Goal: Task Accomplishment & Management: Use online tool/utility

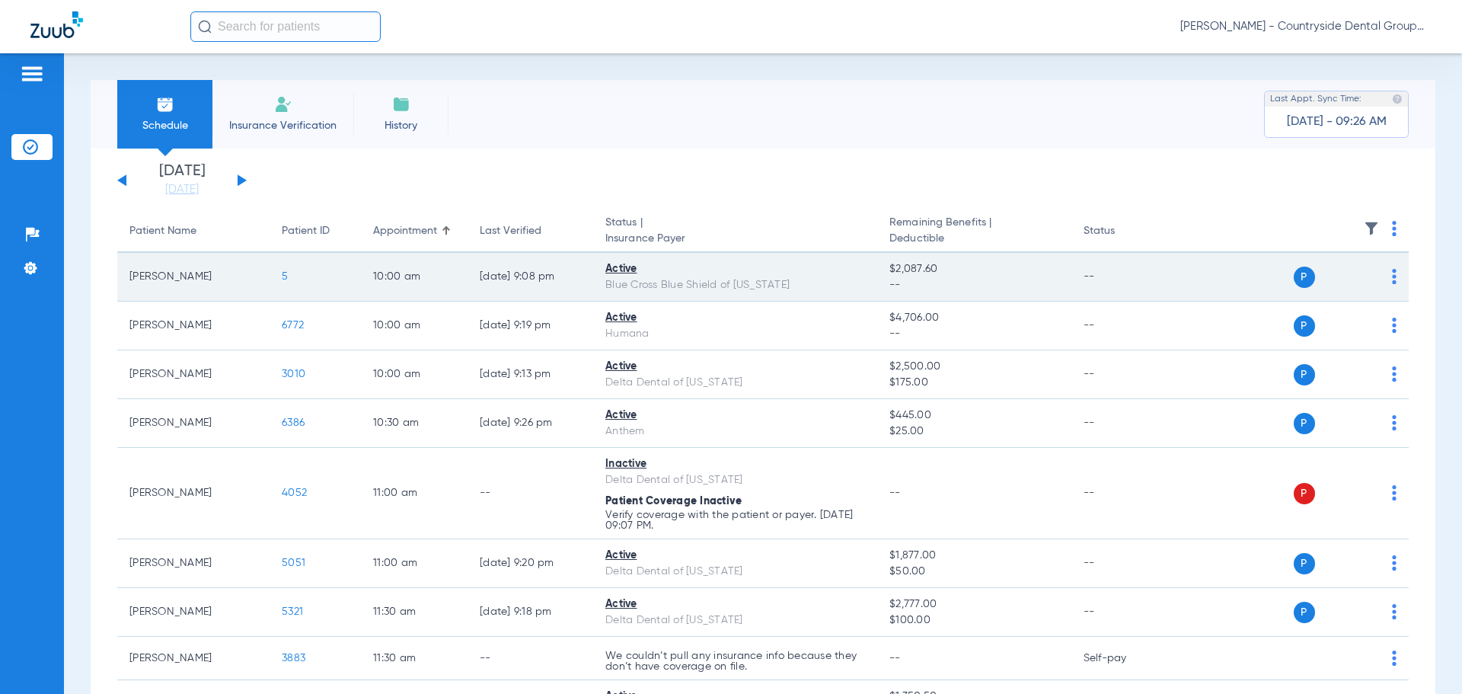
click at [1392, 279] on img at bounding box center [1394, 276] width 5 height 15
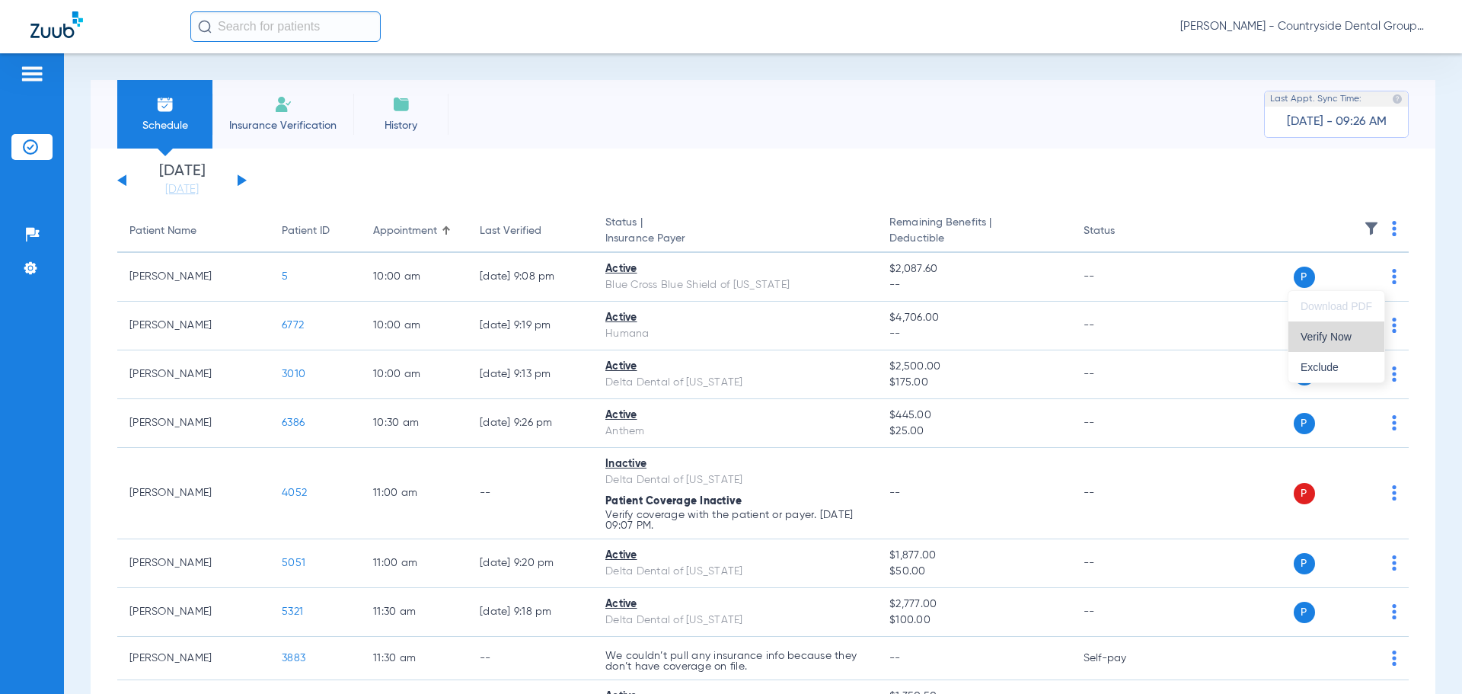
click at [1341, 339] on span "Verify Now" at bounding box center [1336, 336] width 72 height 11
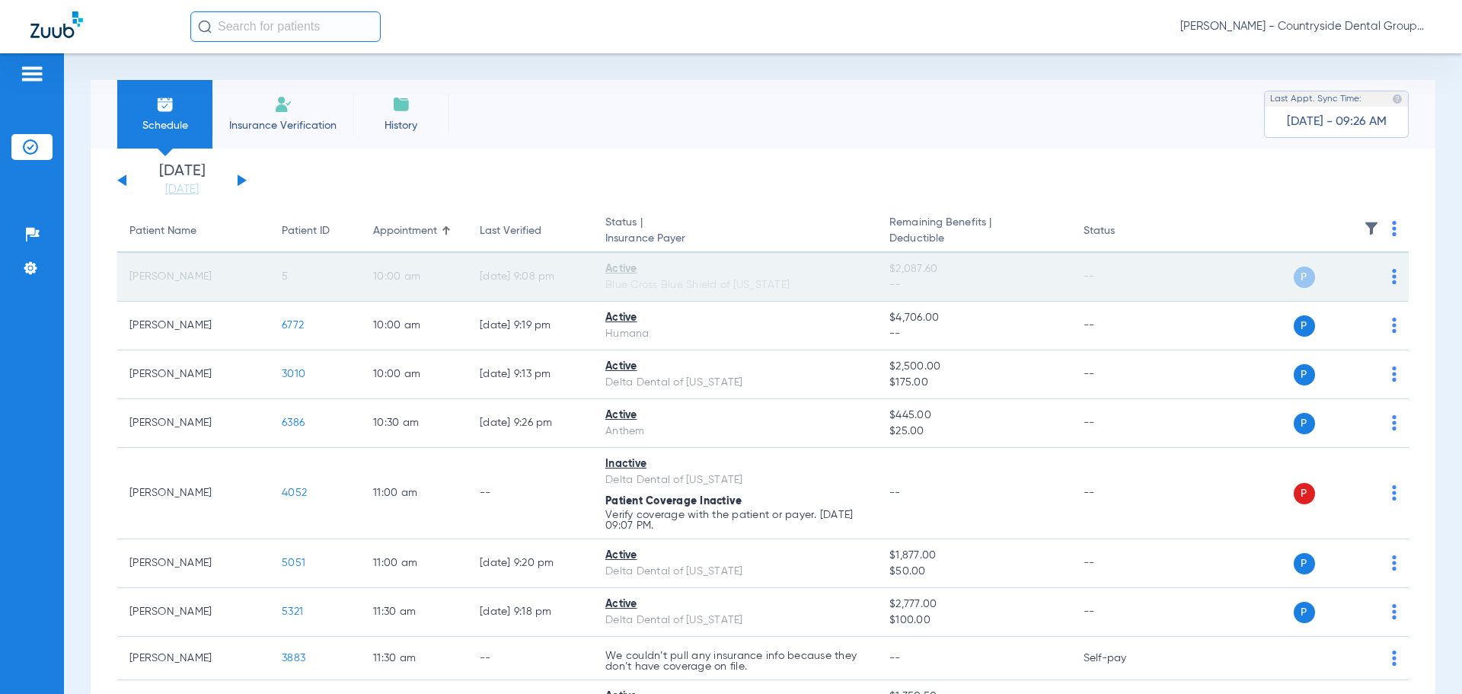
scroll to position [76, 0]
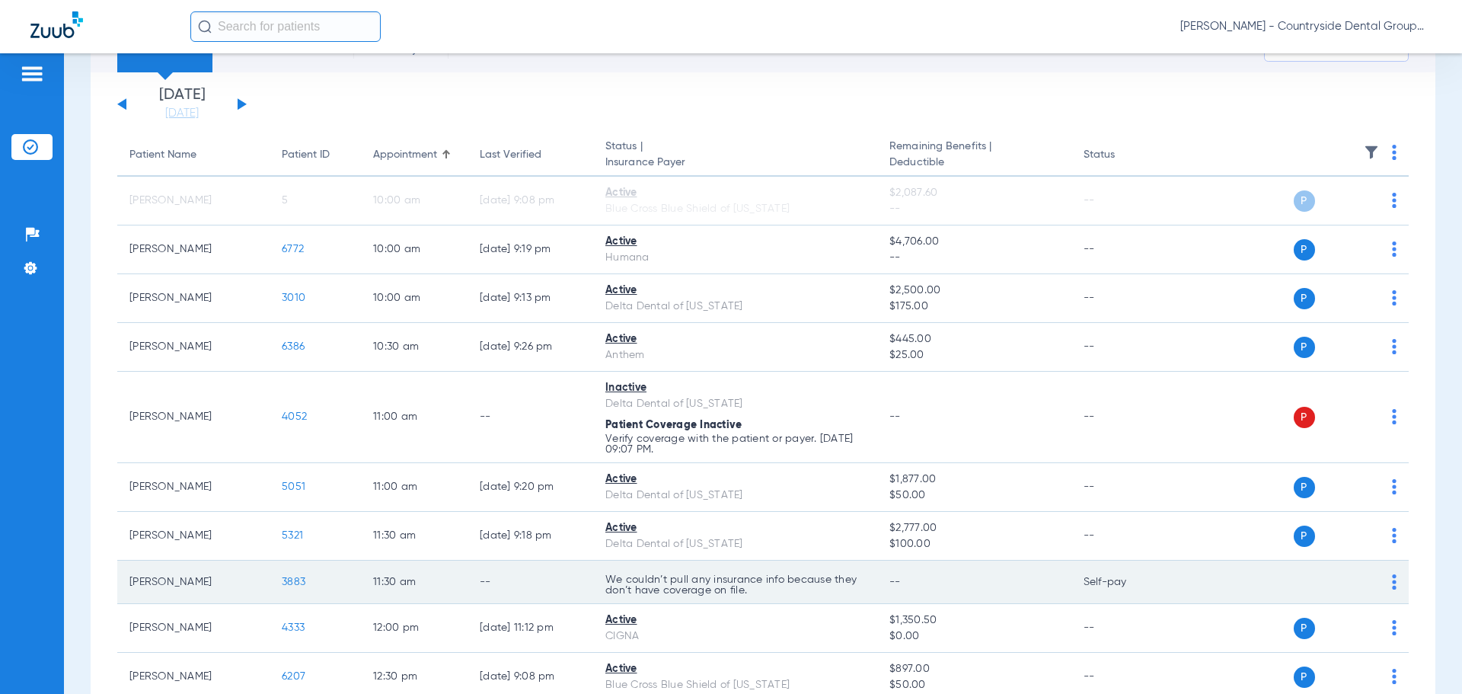
click at [1392, 582] on img at bounding box center [1394, 581] width 5 height 15
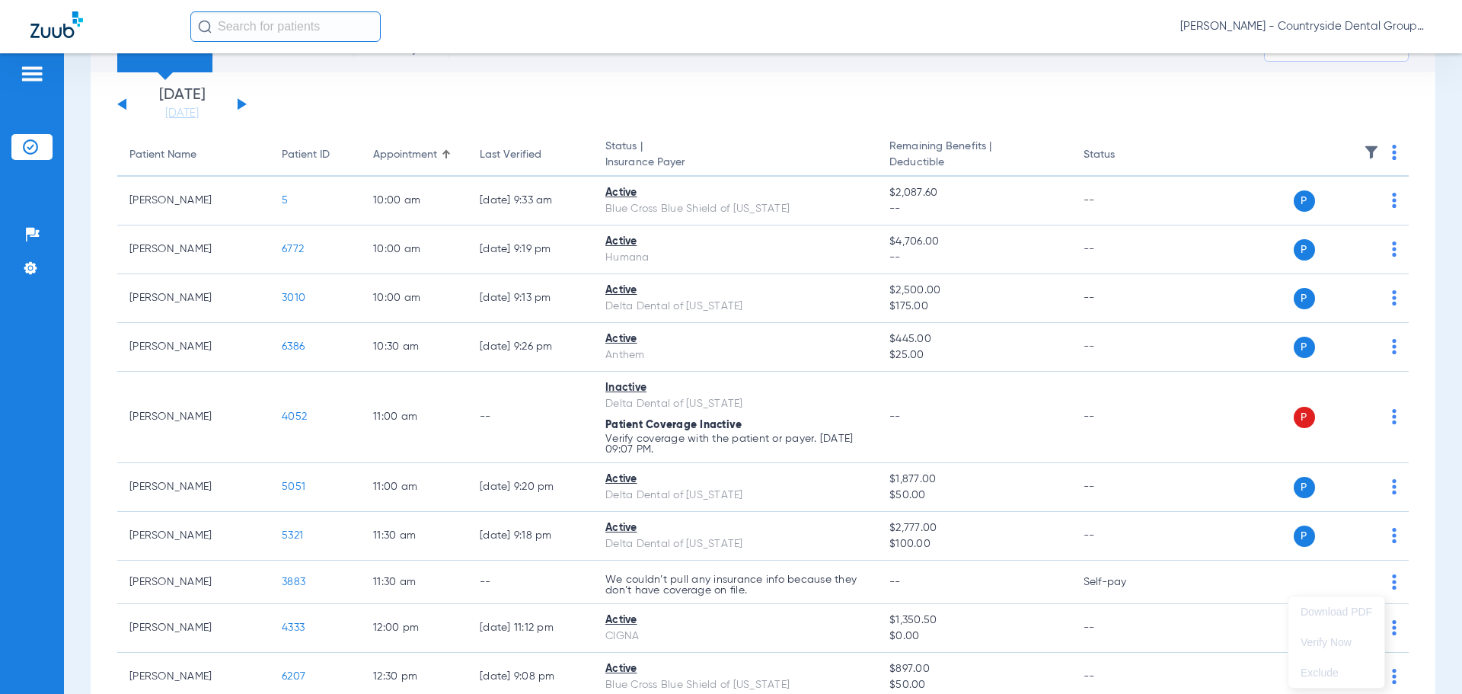
click at [1379, 345] on div at bounding box center [731, 347] width 1462 height 694
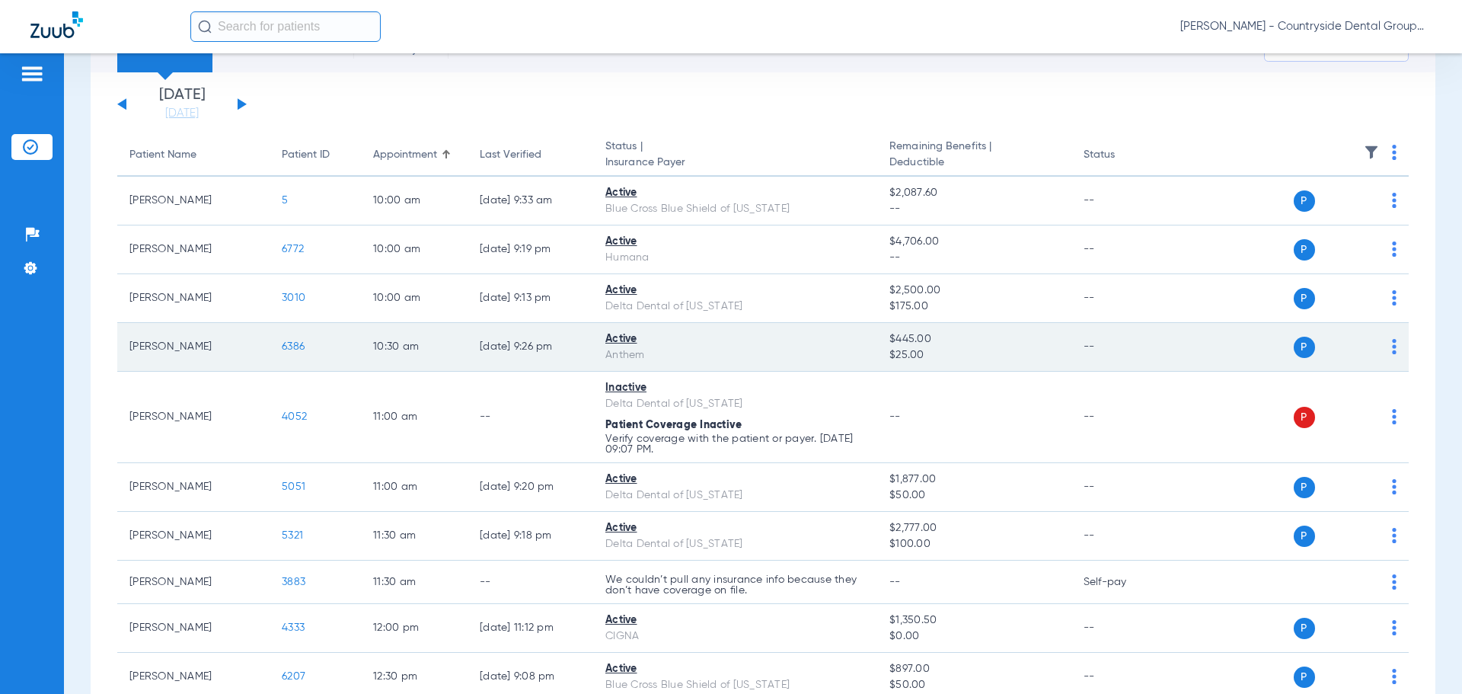
click at [1392, 345] on img at bounding box center [1394, 346] width 5 height 15
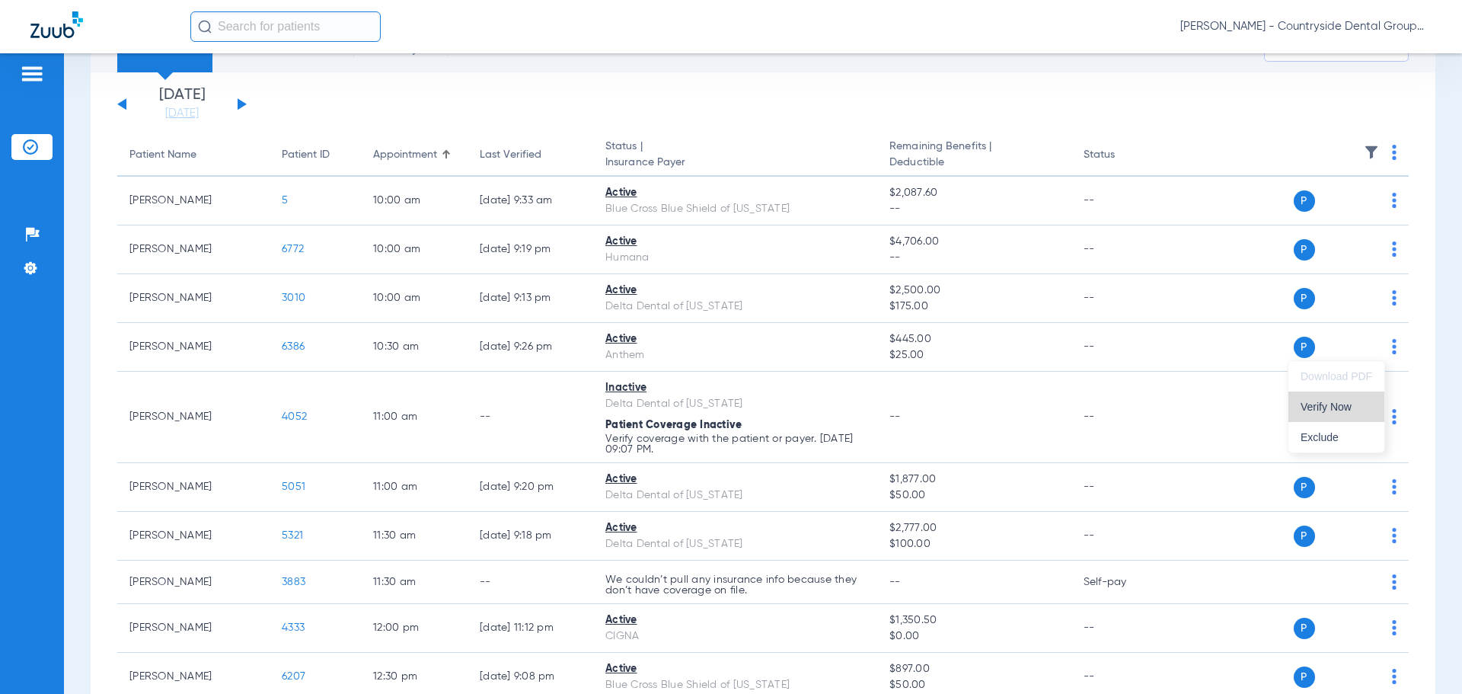
click at [1322, 413] on button "Verify Now" at bounding box center [1336, 406] width 96 height 30
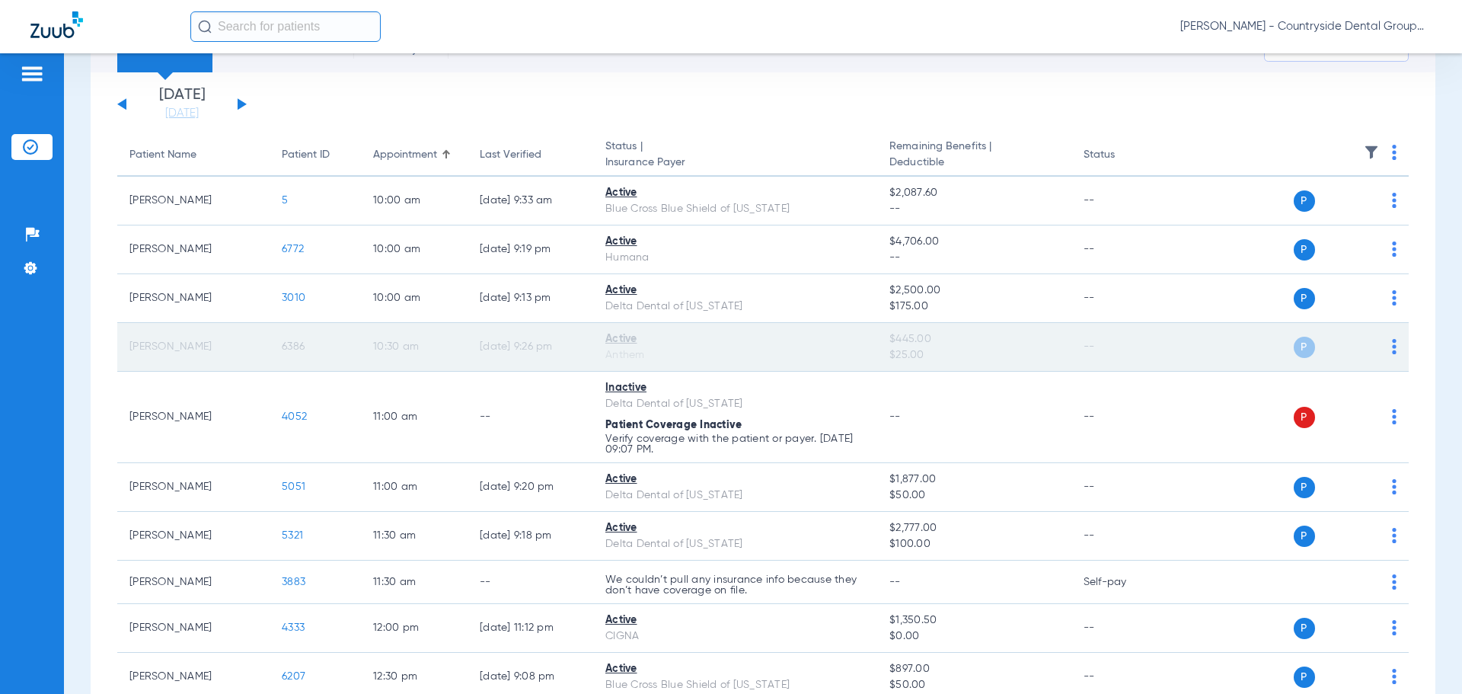
click at [1392, 343] on img at bounding box center [1394, 346] width 5 height 15
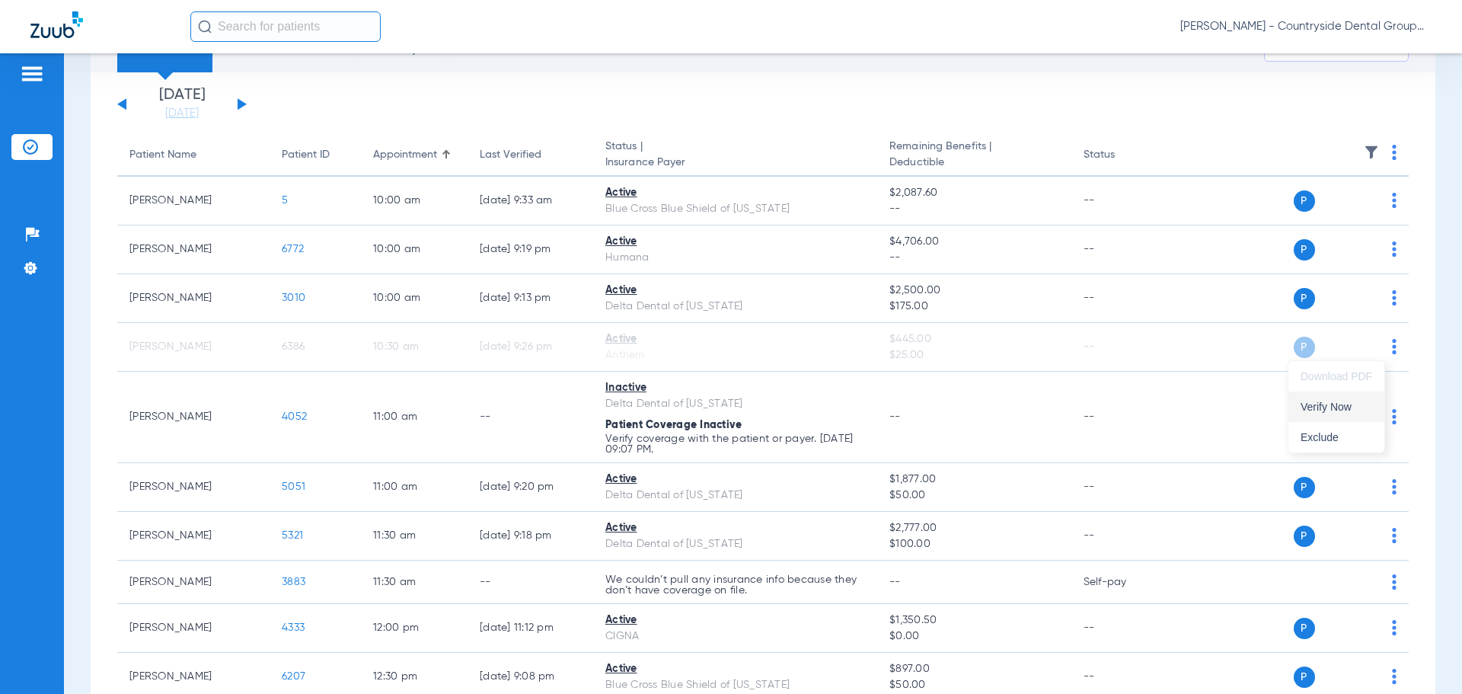
click at [1337, 416] on button "Verify Now" at bounding box center [1336, 406] width 96 height 30
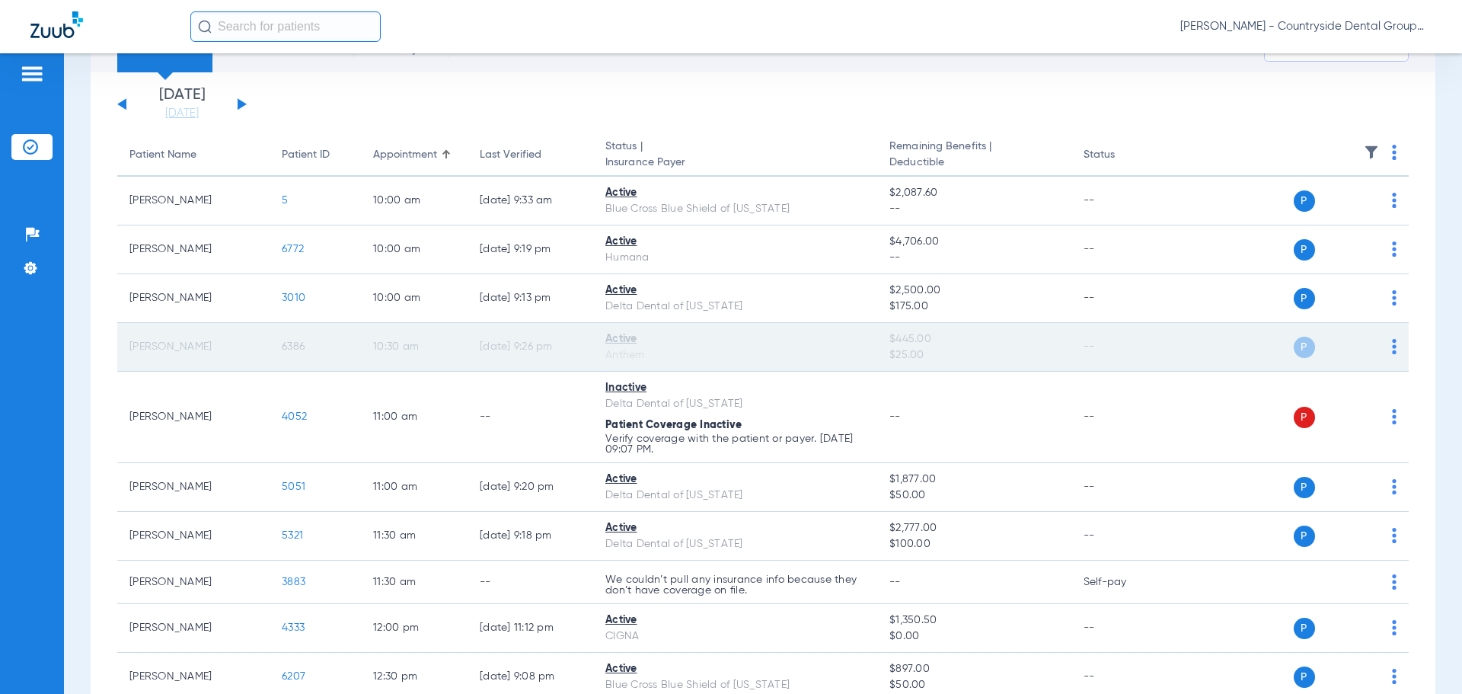
click at [172, 354] on td "Ann Kozak" at bounding box center [193, 347] width 152 height 49
click at [292, 345] on span "6386" at bounding box center [293, 346] width 23 height 11
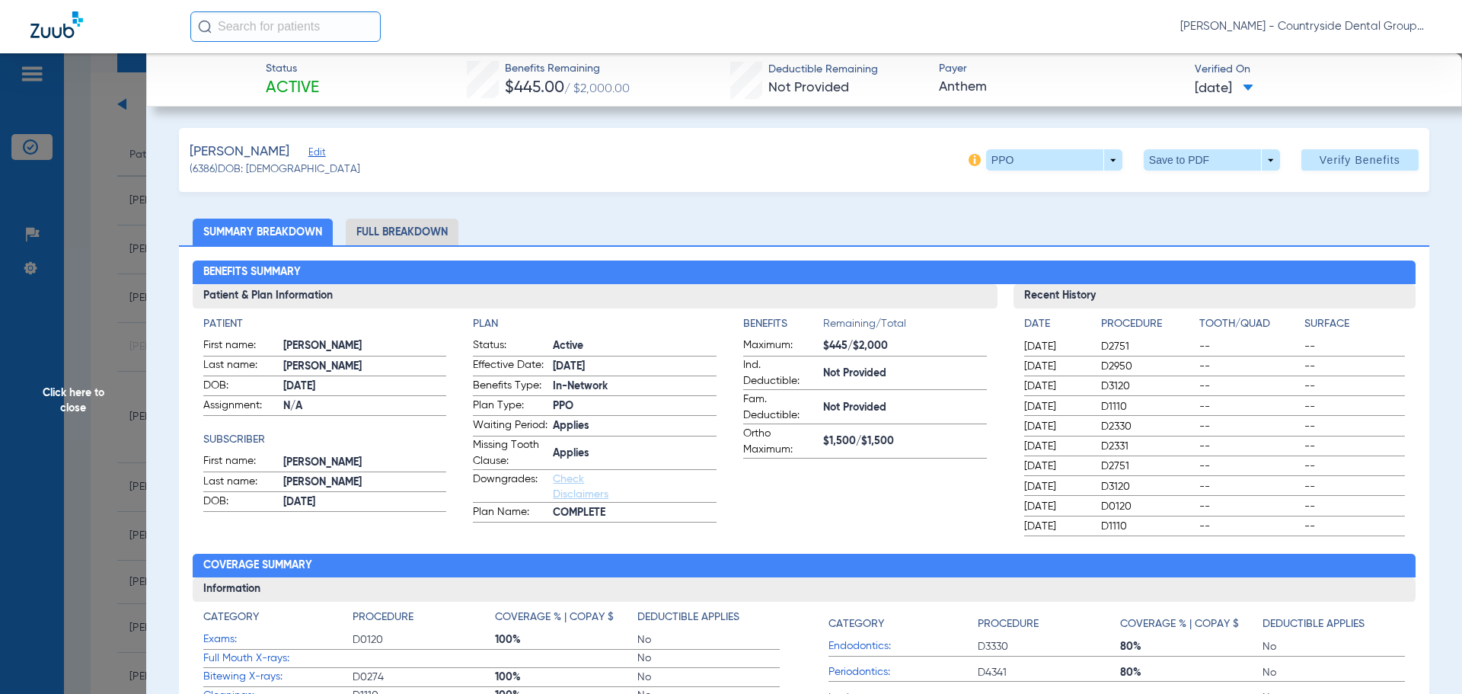
click at [1253, 85] on span at bounding box center [1248, 89] width 11 height 8
click at [1333, 62] on div at bounding box center [731, 347] width 1462 height 694
click at [1355, 166] on span "Verify Benefits" at bounding box center [1359, 160] width 81 height 12
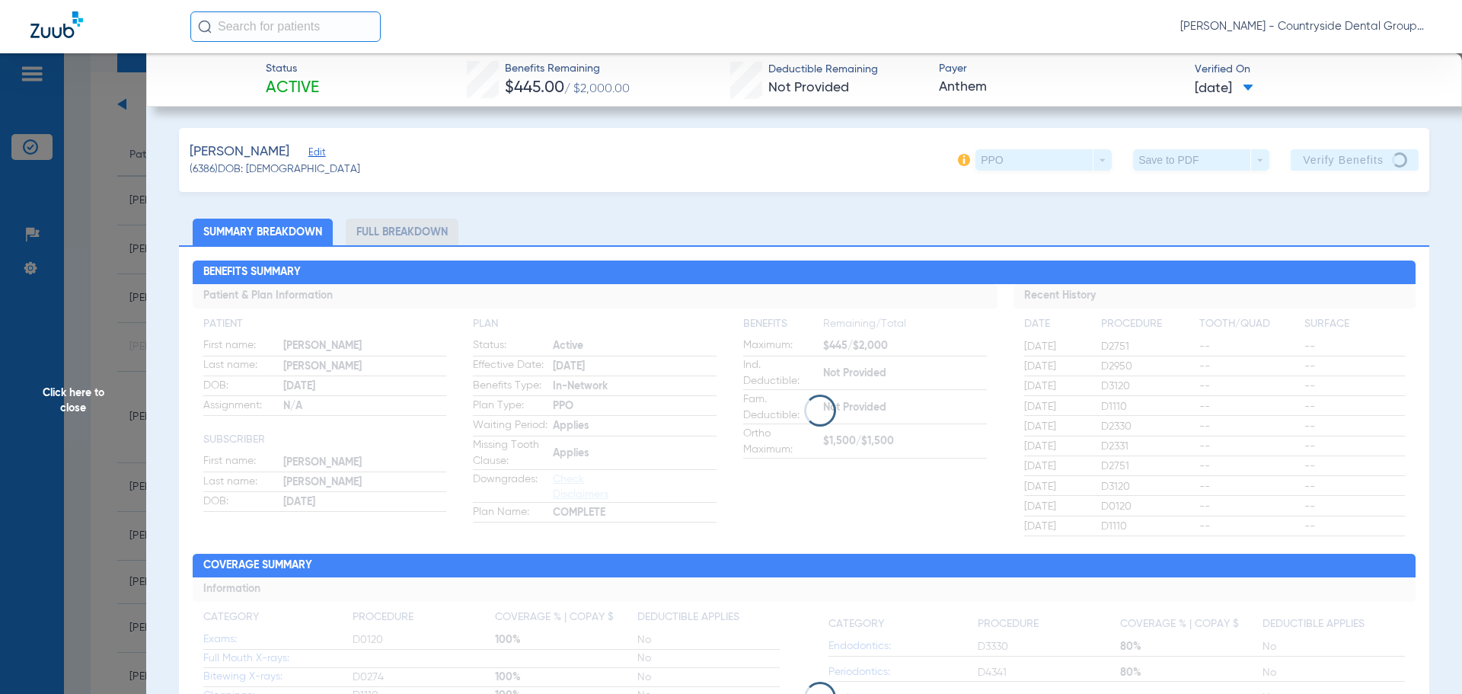
click at [423, 234] on li "Full Breakdown" at bounding box center [402, 232] width 113 height 27
drag, startPoint x: 423, startPoint y: 234, endPoint x: 345, endPoint y: 218, distance: 80.2
click at [421, 232] on li "Full Breakdown" at bounding box center [402, 232] width 113 height 27
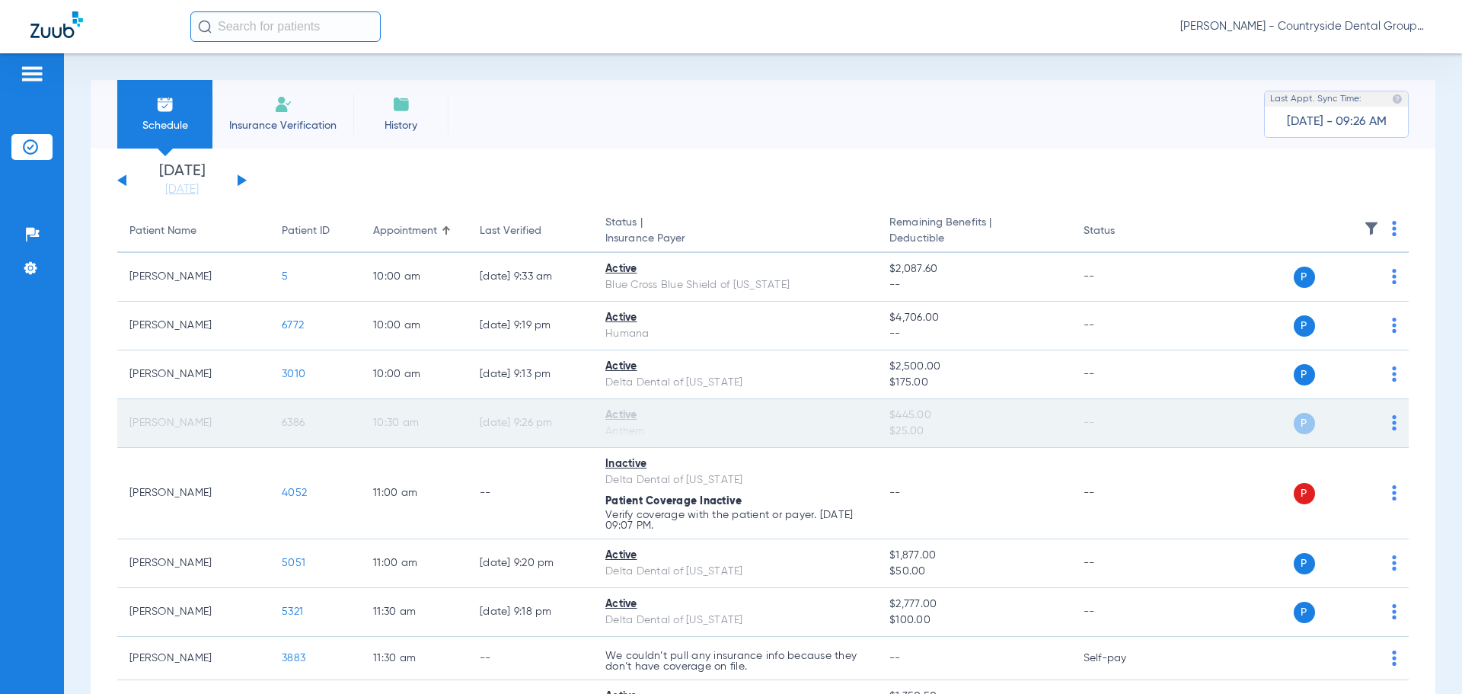
click at [563, 423] on td "08/27/25 9:26 PM" at bounding box center [530, 423] width 126 height 49
click at [619, 421] on div "Active" at bounding box center [735, 415] width 260 height 16
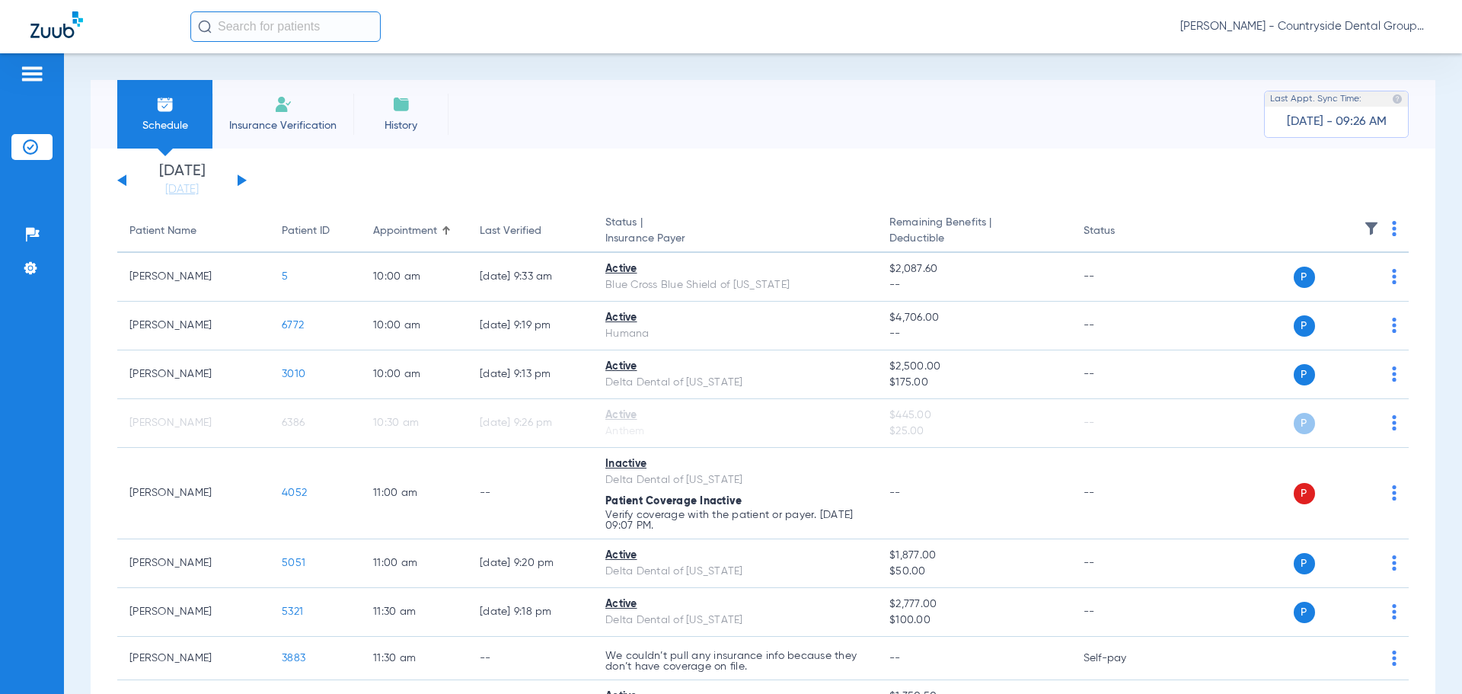
click at [295, 129] on span "Insurance Verification" at bounding box center [283, 125] width 118 height 15
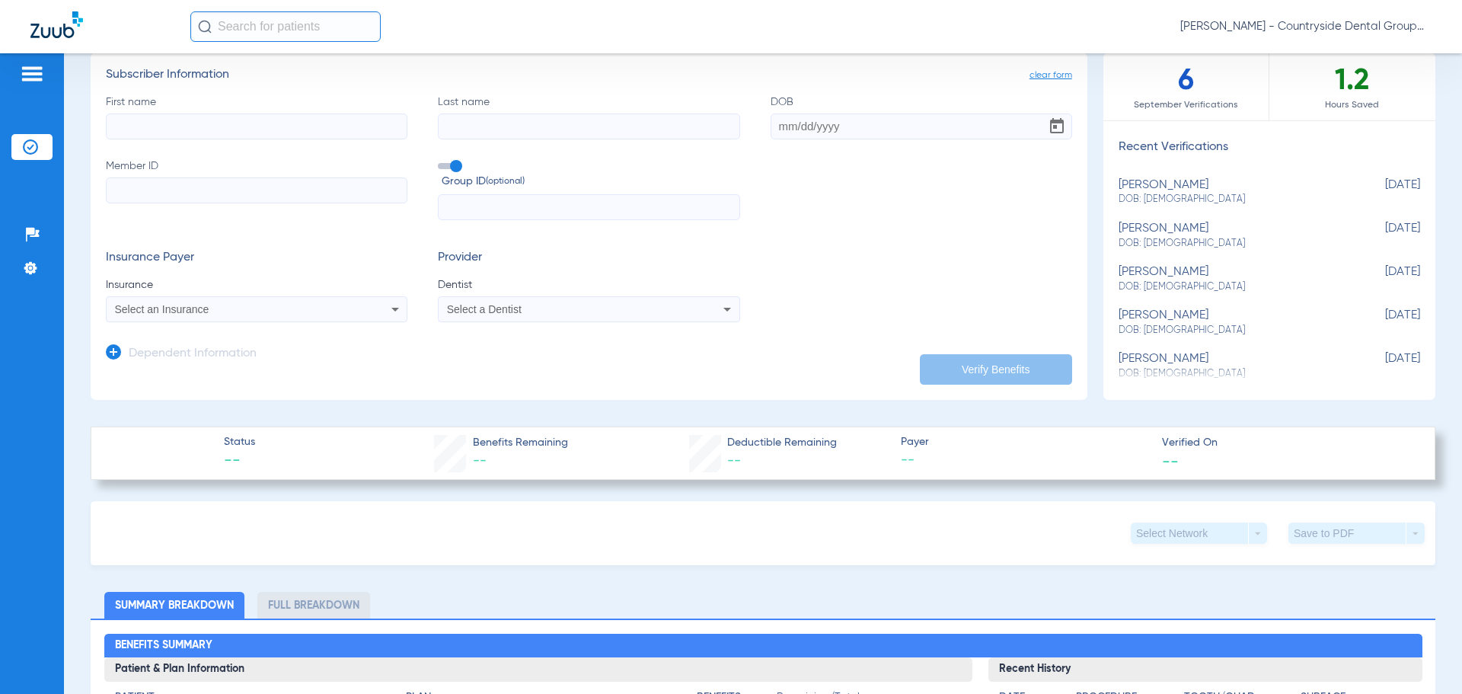
scroll to position [76, 0]
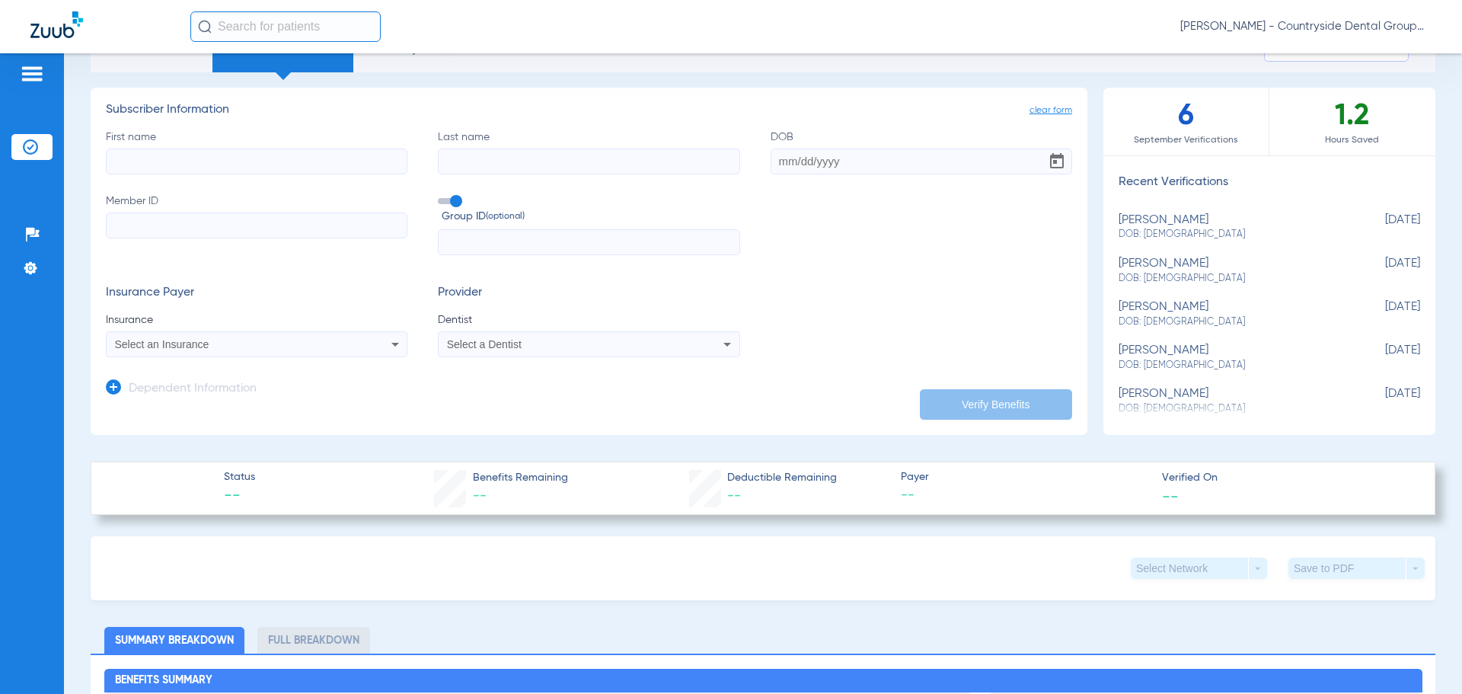
click at [299, 168] on input "First name" at bounding box center [256, 161] width 301 height 26
type input "[PERSON_NAME]"
click at [770, 165] on input "DOB Required" at bounding box center [920, 161] width 301 height 26
type input "[DATE]"
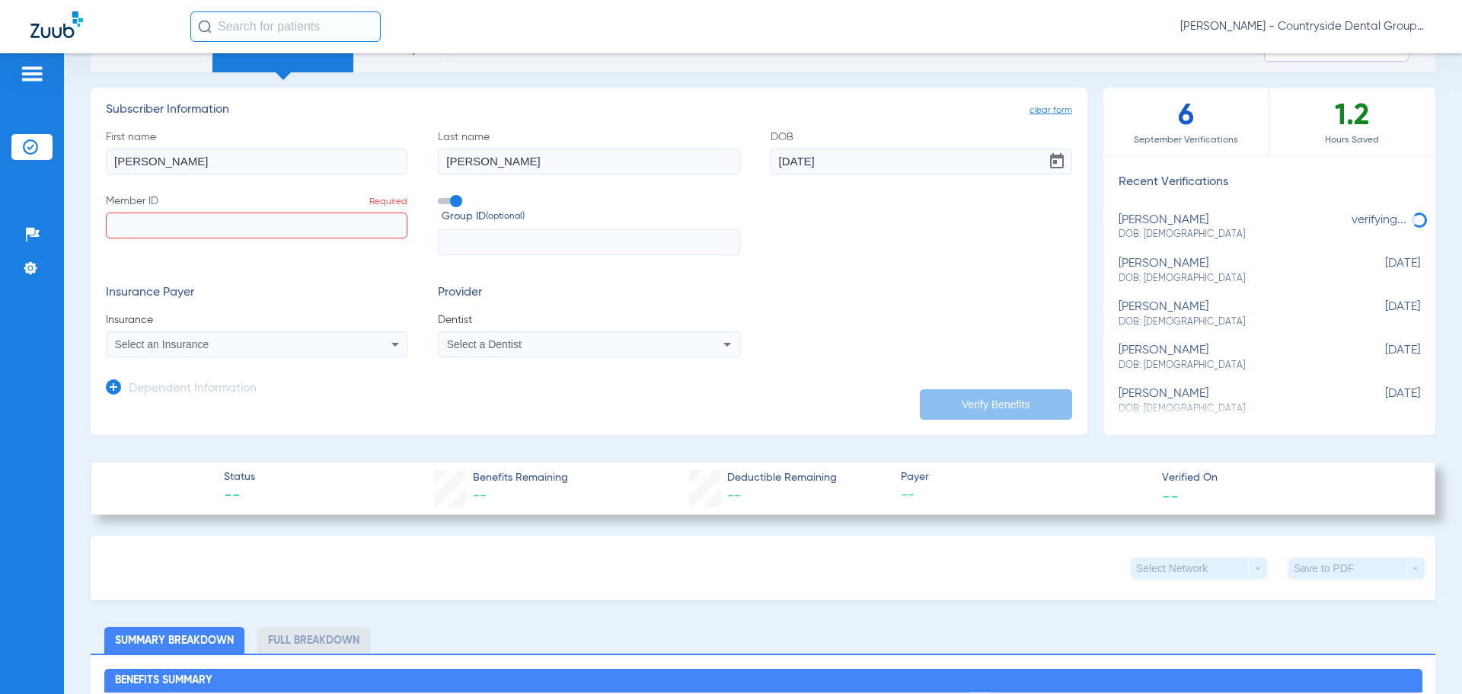
click at [178, 223] on input "Member ID Required" at bounding box center [256, 225] width 301 height 26
paste input "686A76422"
type input "686A76422"
click at [273, 336] on div "Select an Insurance" at bounding box center [257, 344] width 300 height 18
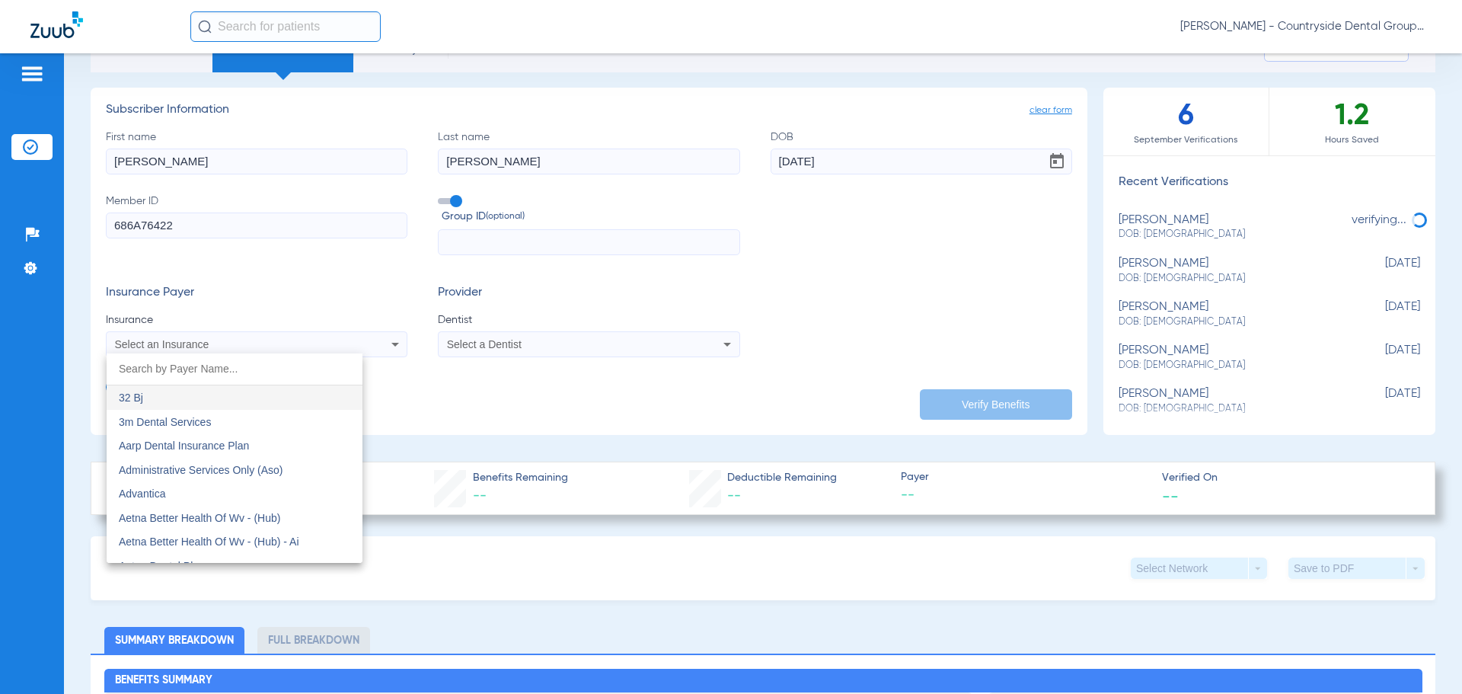
click at [273, 336] on div at bounding box center [731, 347] width 1462 height 694
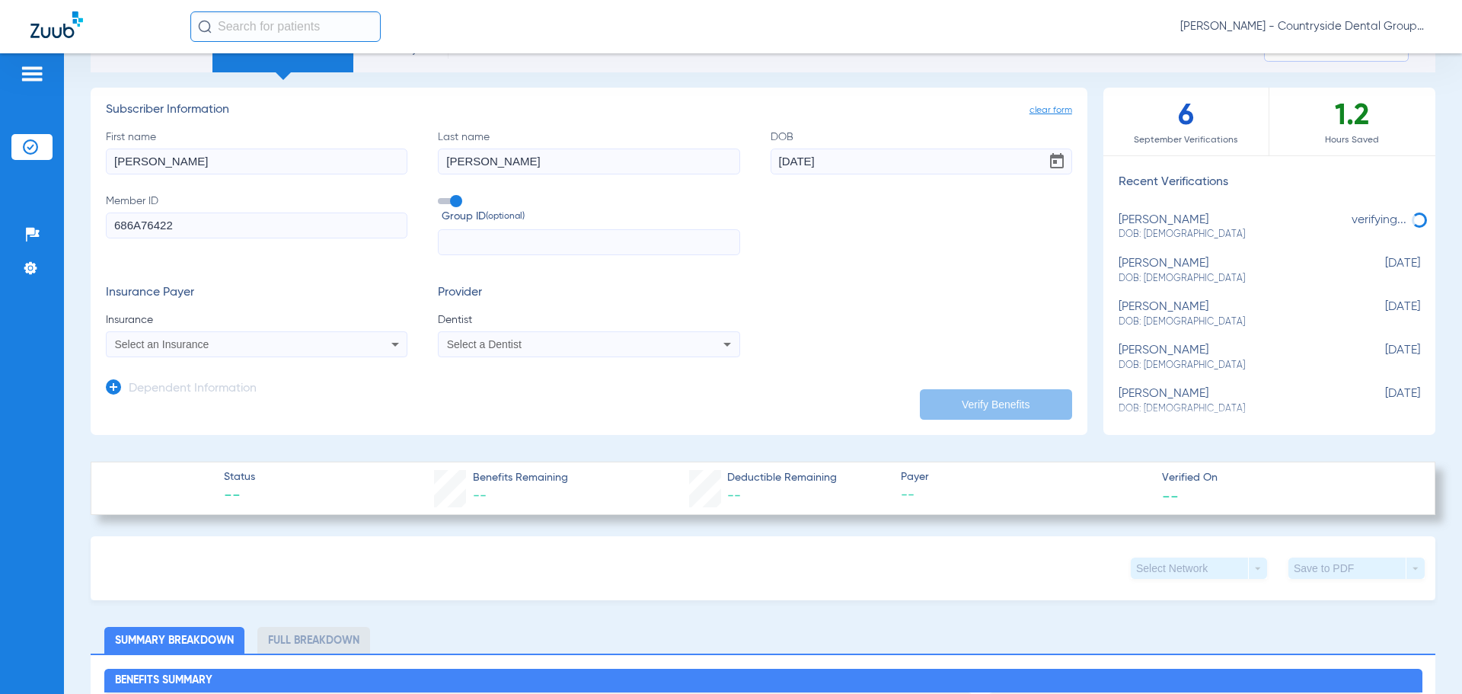
click at [290, 339] on div "Select an Insurance" at bounding box center [229, 344] width 228 height 11
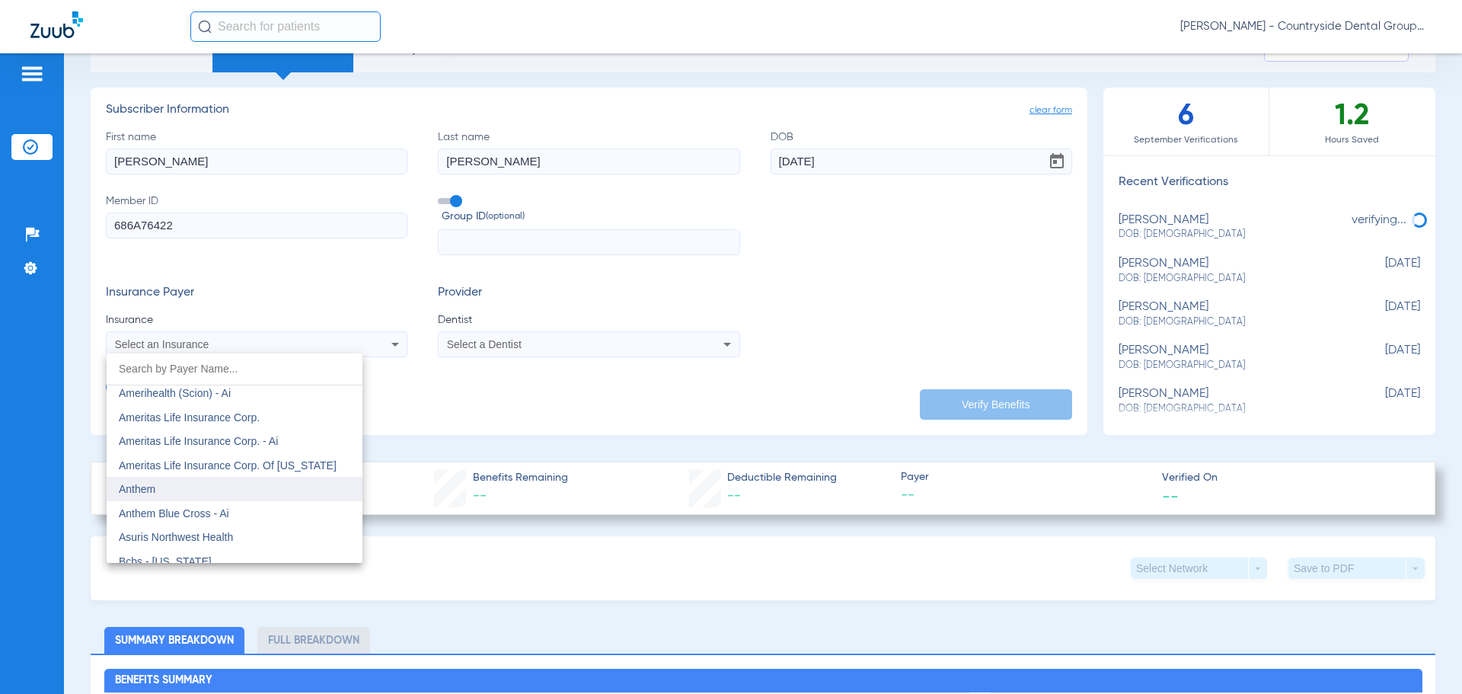
scroll to position [533, 0]
click at [240, 493] on mat-option "Anthem" at bounding box center [235, 488] width 256 height 24
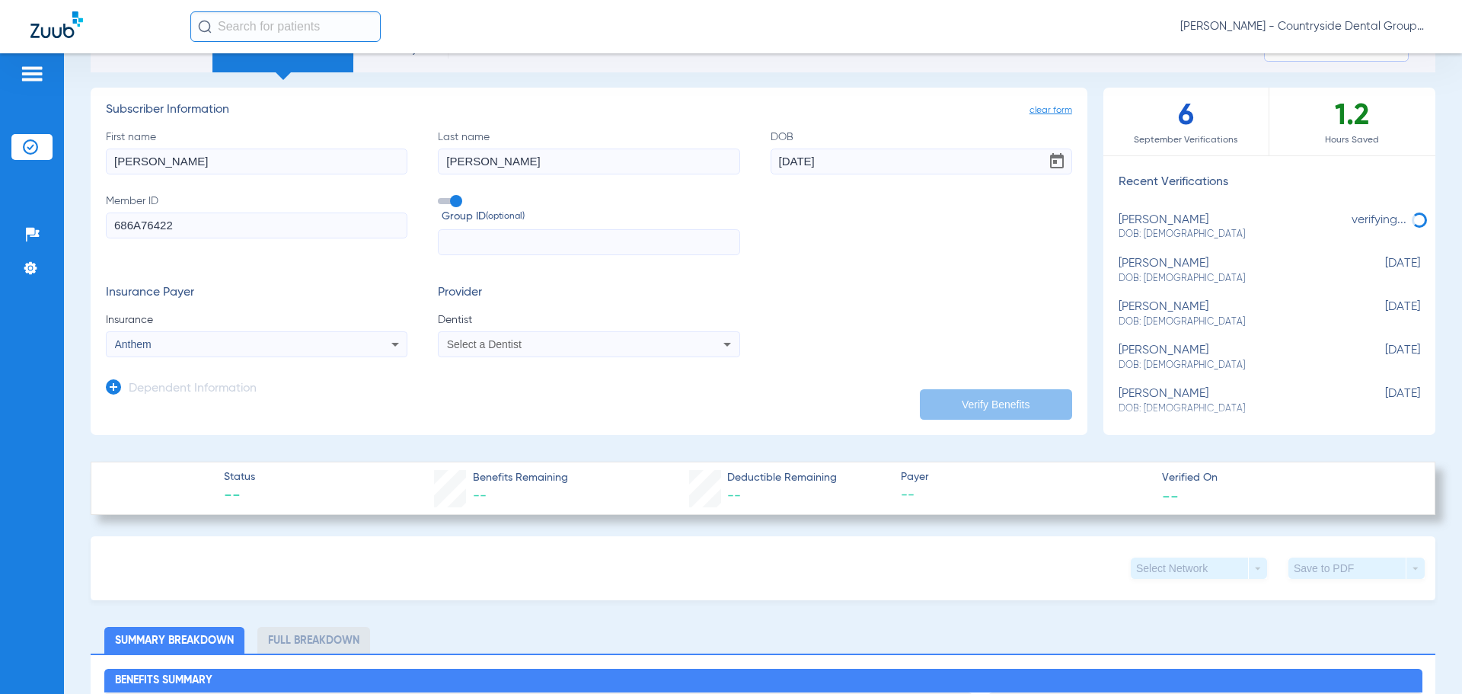
drag, startPoint x: 522, startPoint y: 318, endPoint x: 516, endPoint y: 328, distance: 11.2
click at [519, 324] on span "Dentist" at bounding box center [588, 319] width 301 height 15
click at [515, 328] on app-form-autocomplete "Dentist Select a Dentist" at bounding box center [588, 334] width 301 height 45
drag, startPoint x: 516, startPoint y: 332, endPoint x: 514, endPoint y: 346, distance: 13.9
click at [515, 342] on mat-select "Select a Dentist" at bounding box center [588, 344] width 301 height 26
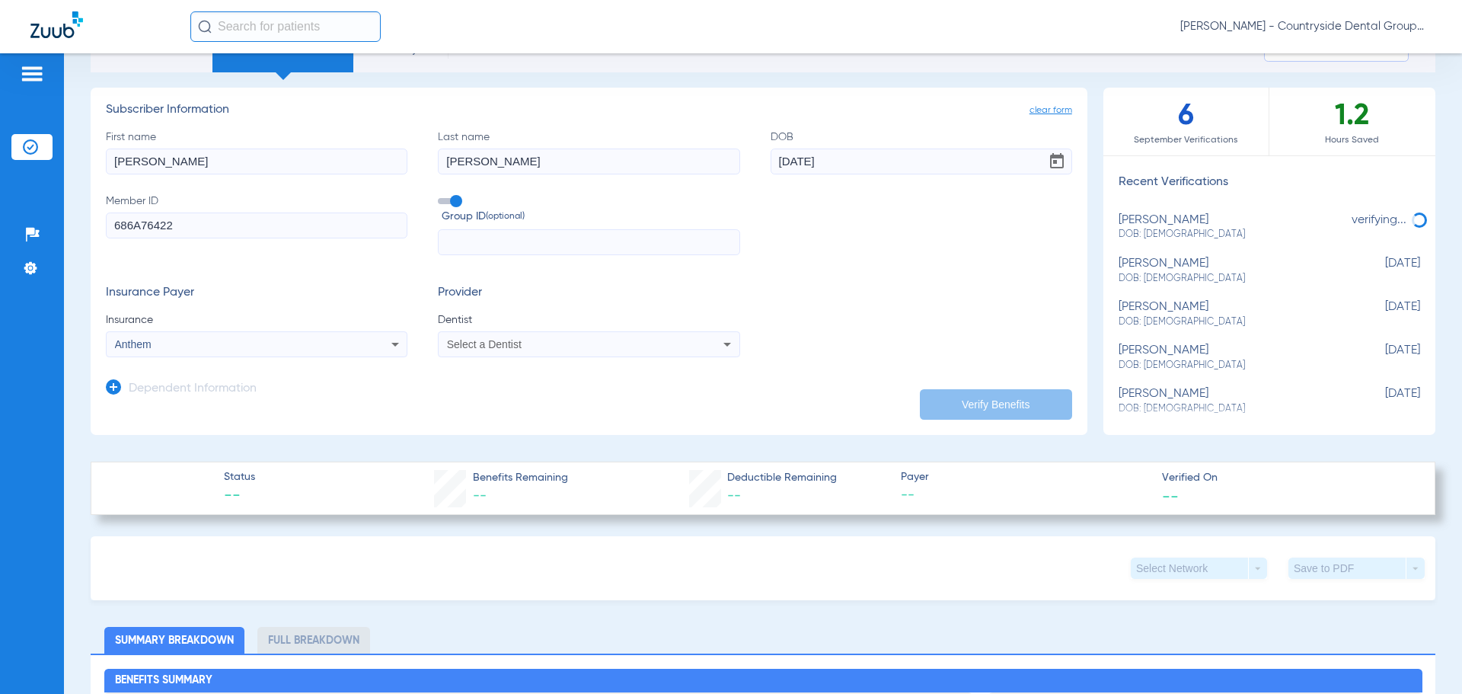
click at [514, 347] on span "Select a Dentist" at bounding box center [484, 344] width 75 height 12
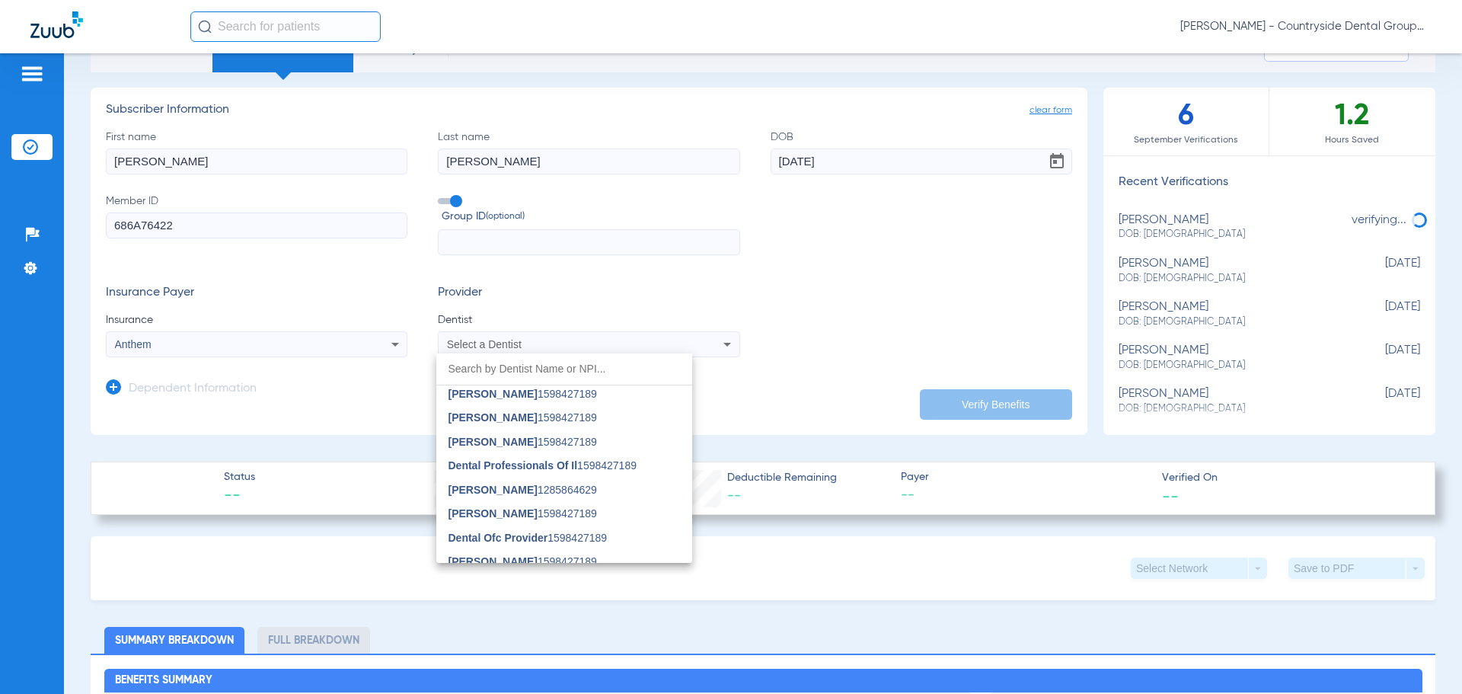
scroll to position [566, 0]
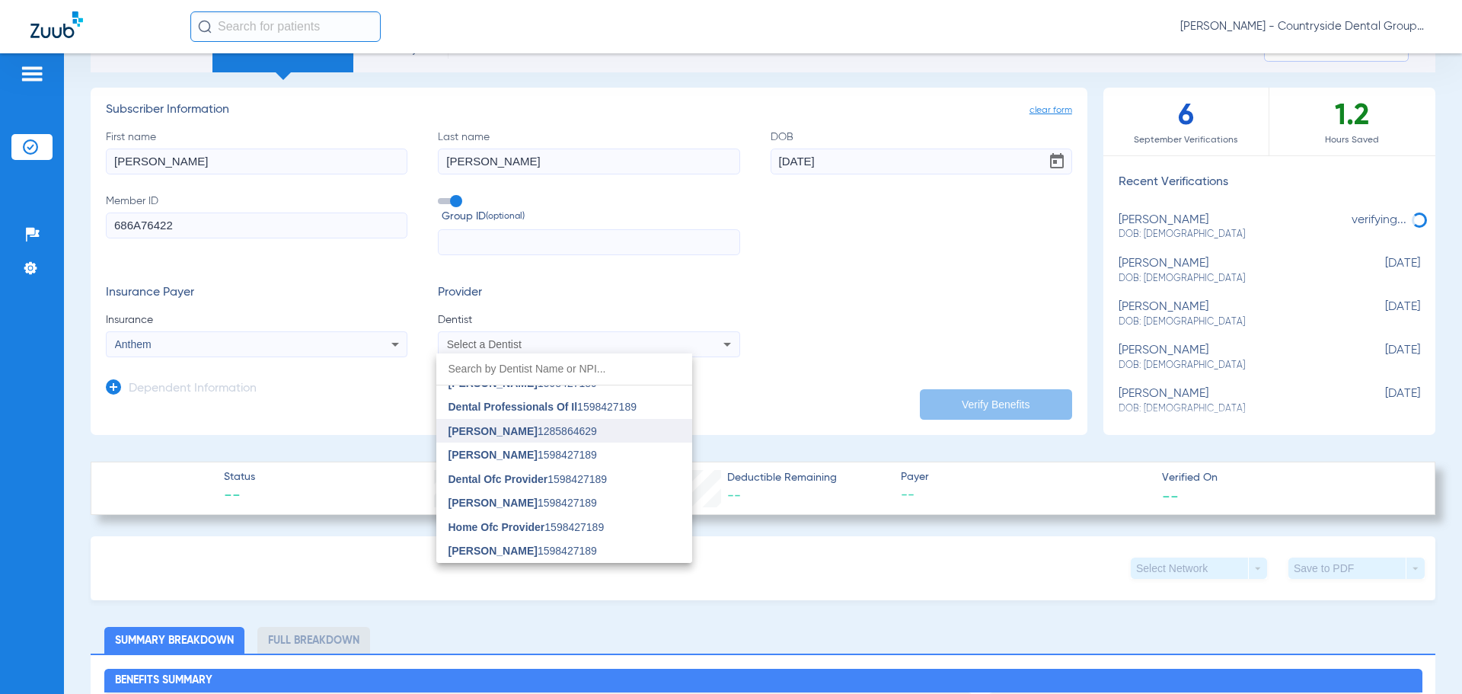
click at [601, 425] on mat-option "Leila Shahbandar 1285864629" at bounding box center [564, 431] width 256 height 24
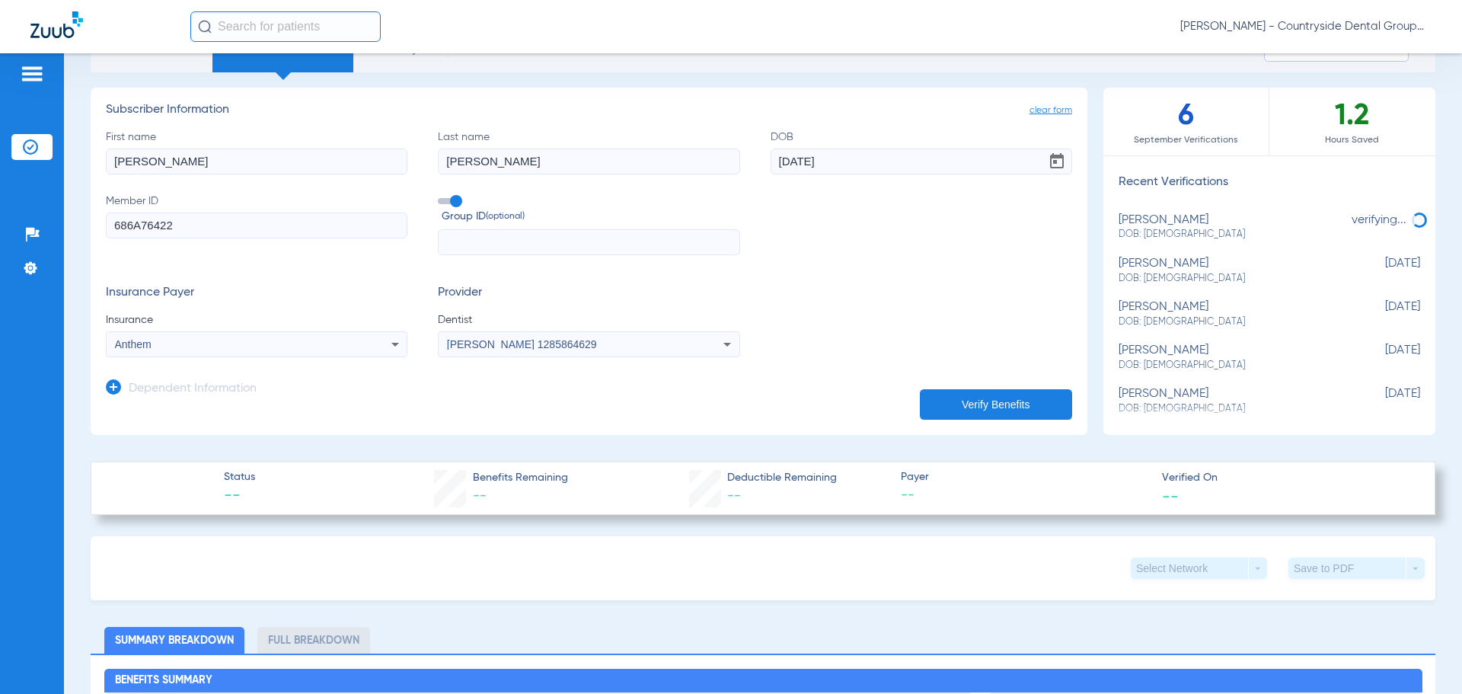
scroll to position [0, 0]
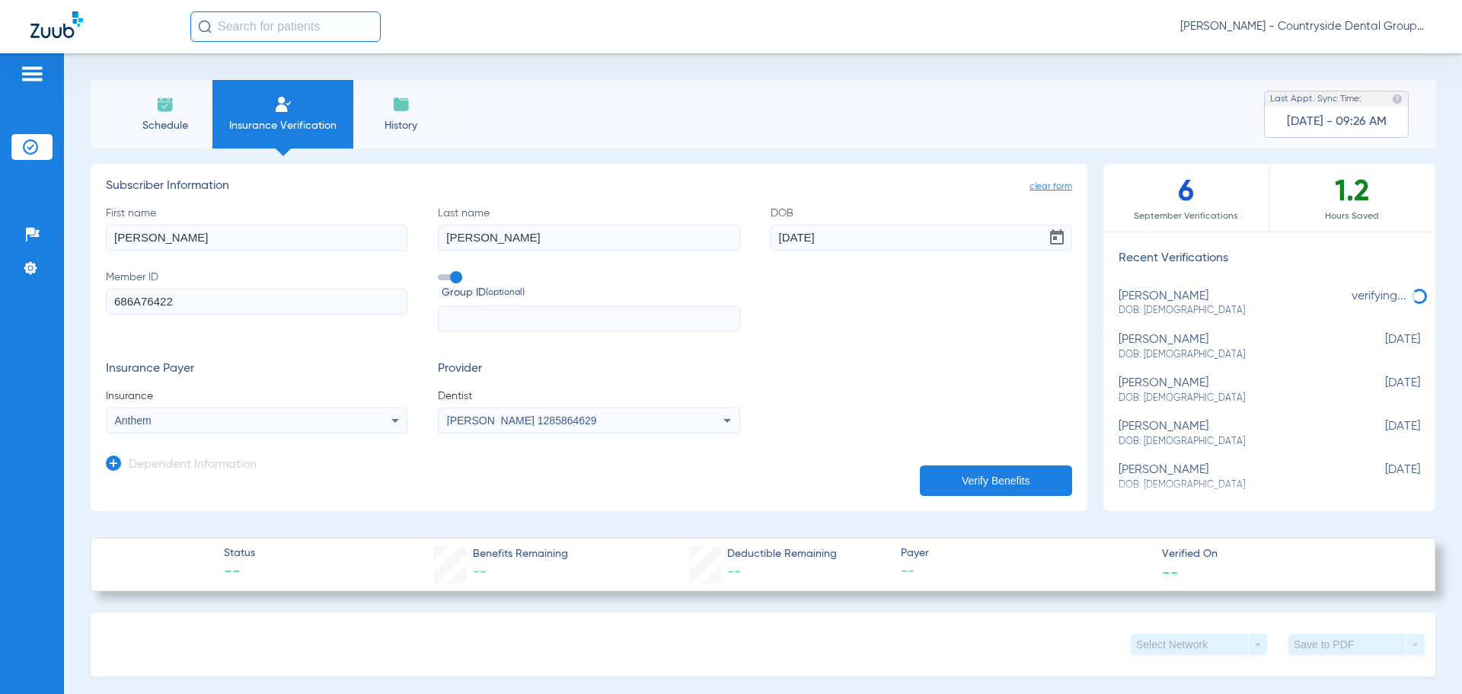
click at [958, 491] on button "Verify Benefits" at bounding box center [996, 480] width 152 height 30
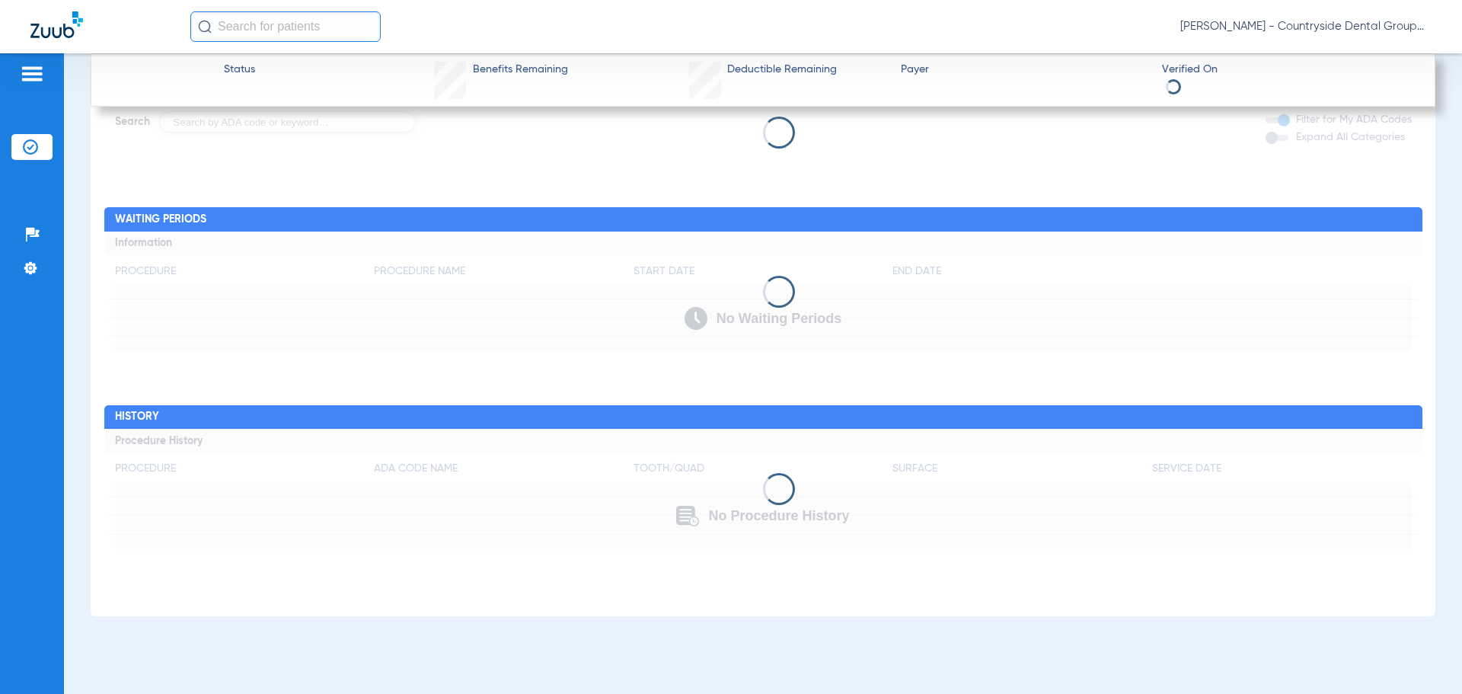
scroll to position [1120, 0]
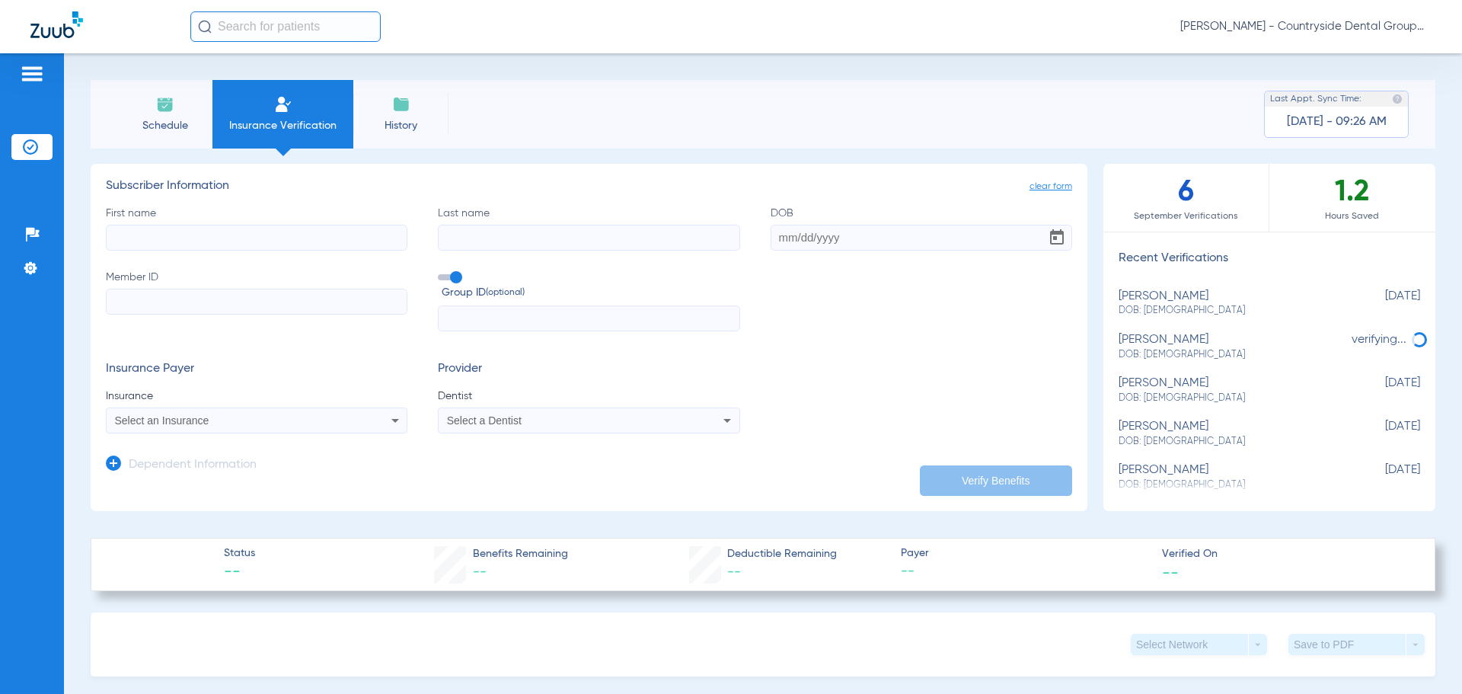
click at [238, 302] on input "Member ID" at bounding box center [256, 302] width 301 height 26
paste input "686A76422"
type input "686A76422"
click at [330, 243] on input "First name" at bounding box center [256, 238] width 301 height 26
type input "[PERSON_NAME]"
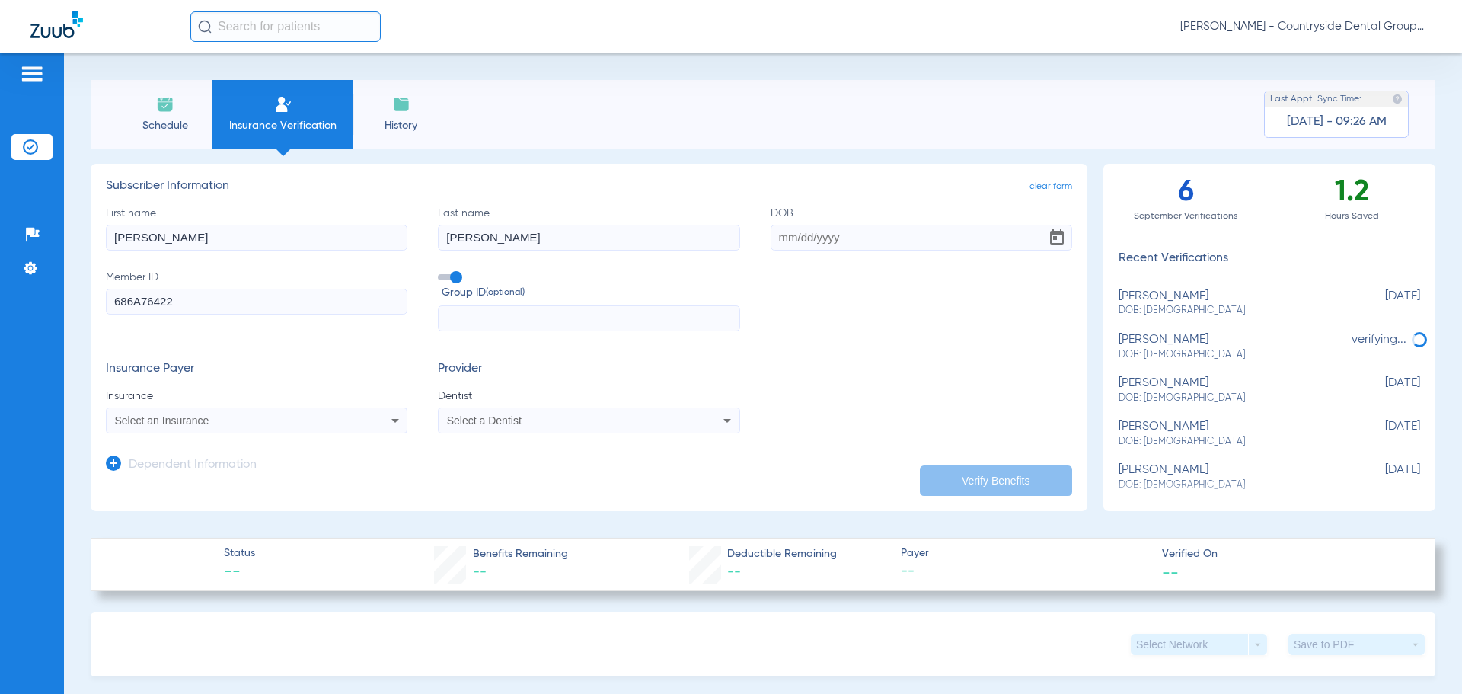
type input "[PERSON_NAME]"
type input "[DATE]"
click at [332, 424] on div "Select an Insurance" at bounding box center [229, 420] width 228 height 11
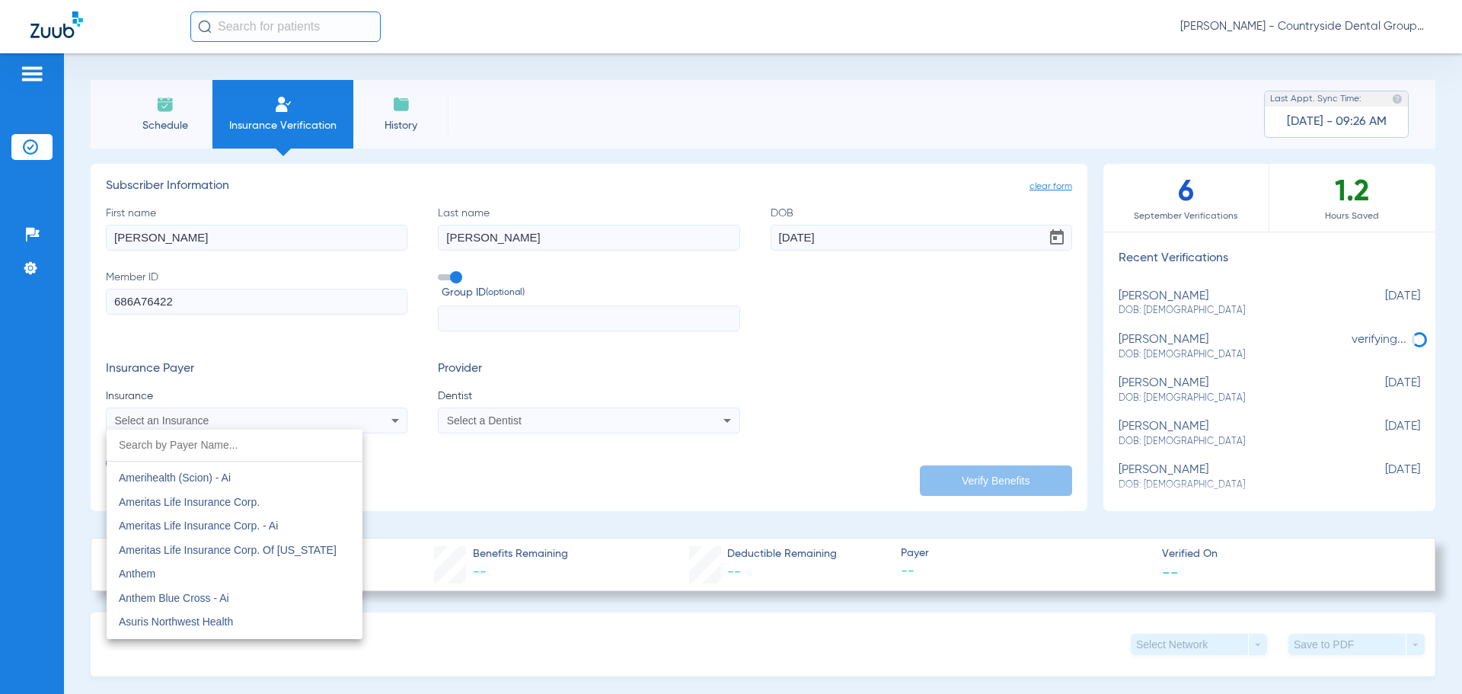
scroll to position [533, 0]
drag, startPoint x: 162, startPoint y: 576, endPoint x: 166, endPoint y: 562, distance: 14.2
click at [166, 562] on div "32 Bj 3m Dental Services Aarp Dental Insurance Plan Administrative Services Onl…" at bounding box center [235, 533] width 256 height 209
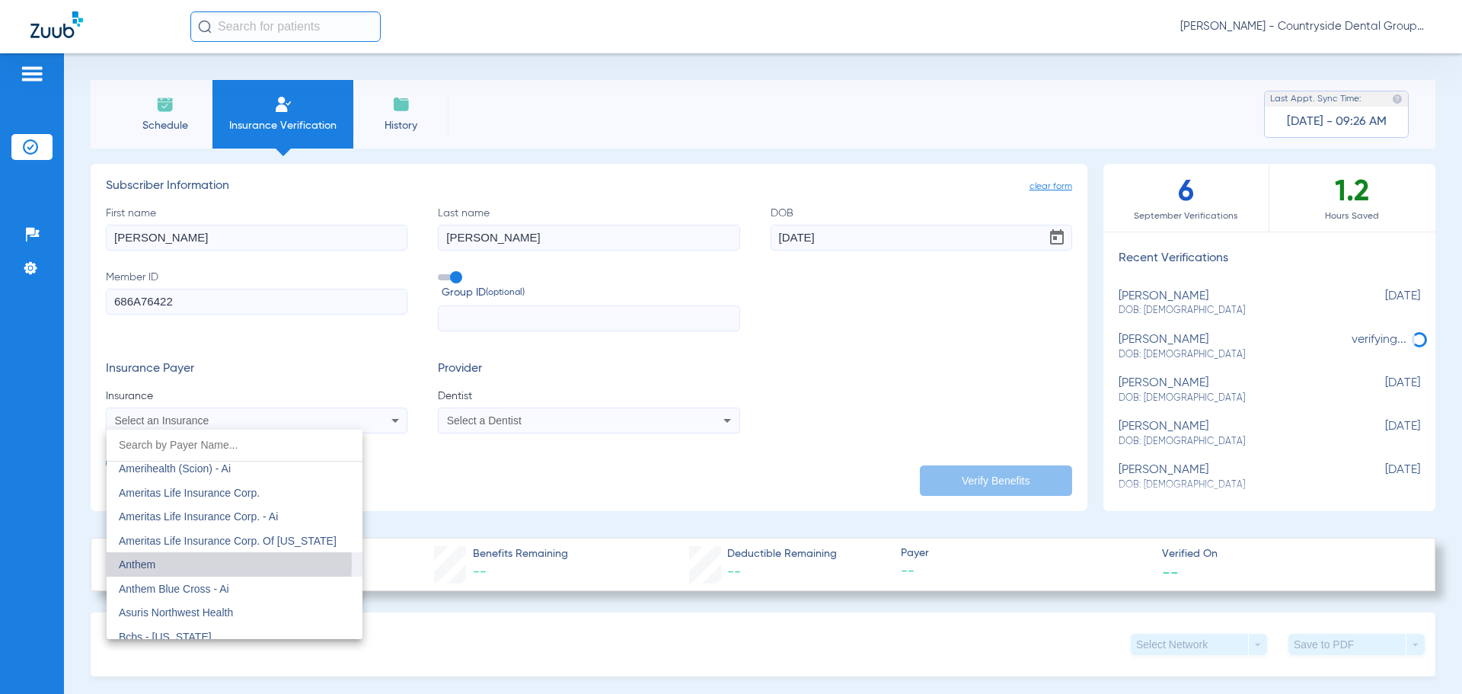
click at [166, 562] on mat-option "Anthem" at bounding box center [235, 564] width 256 height 24
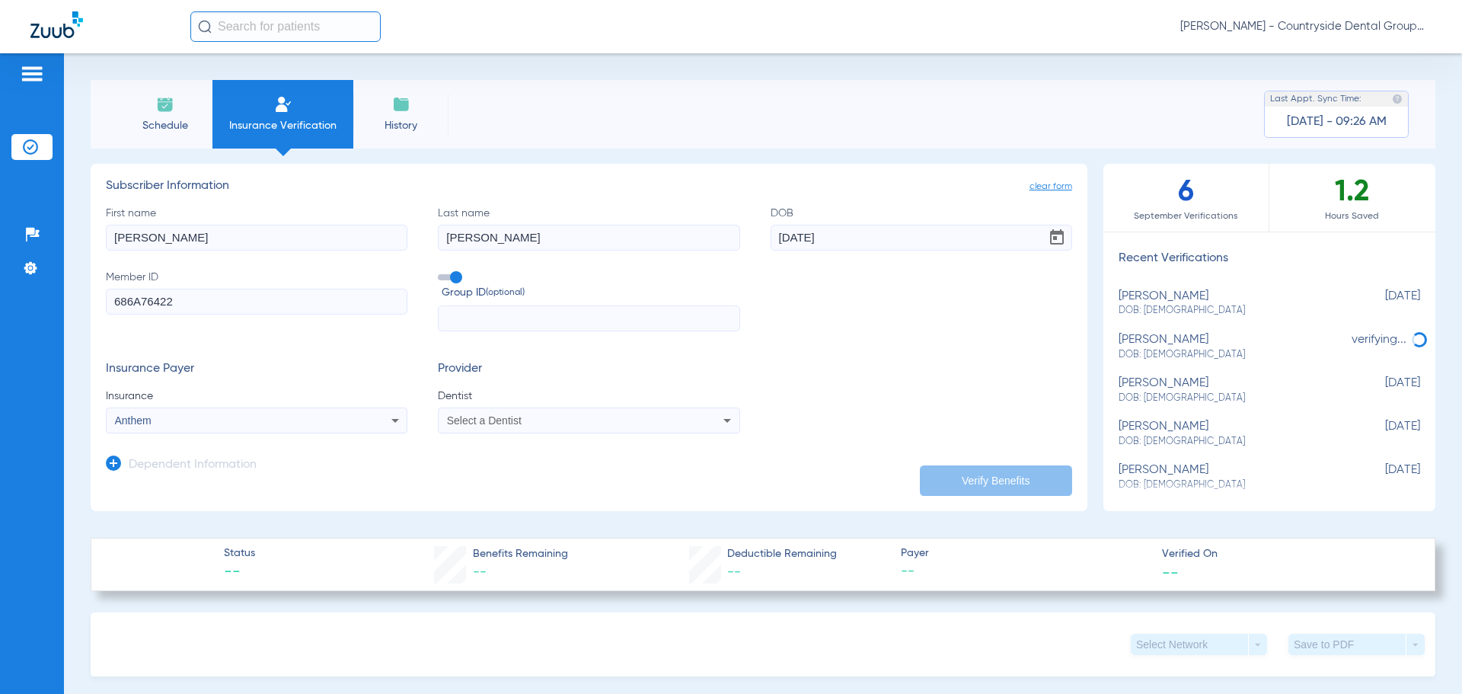
click at [488, 404] on app-form-autocomplete "Dentist Select a Dentist" at bounding box center [588, 410] width 301 height 45
click at [488, 412] on mat-select "Select a Dentist" at bounding box center [588, 420] width 301 height 26
click at [490, 417] on span "Select a Dentist" at bounding box center [484, 420] width 75 height 12
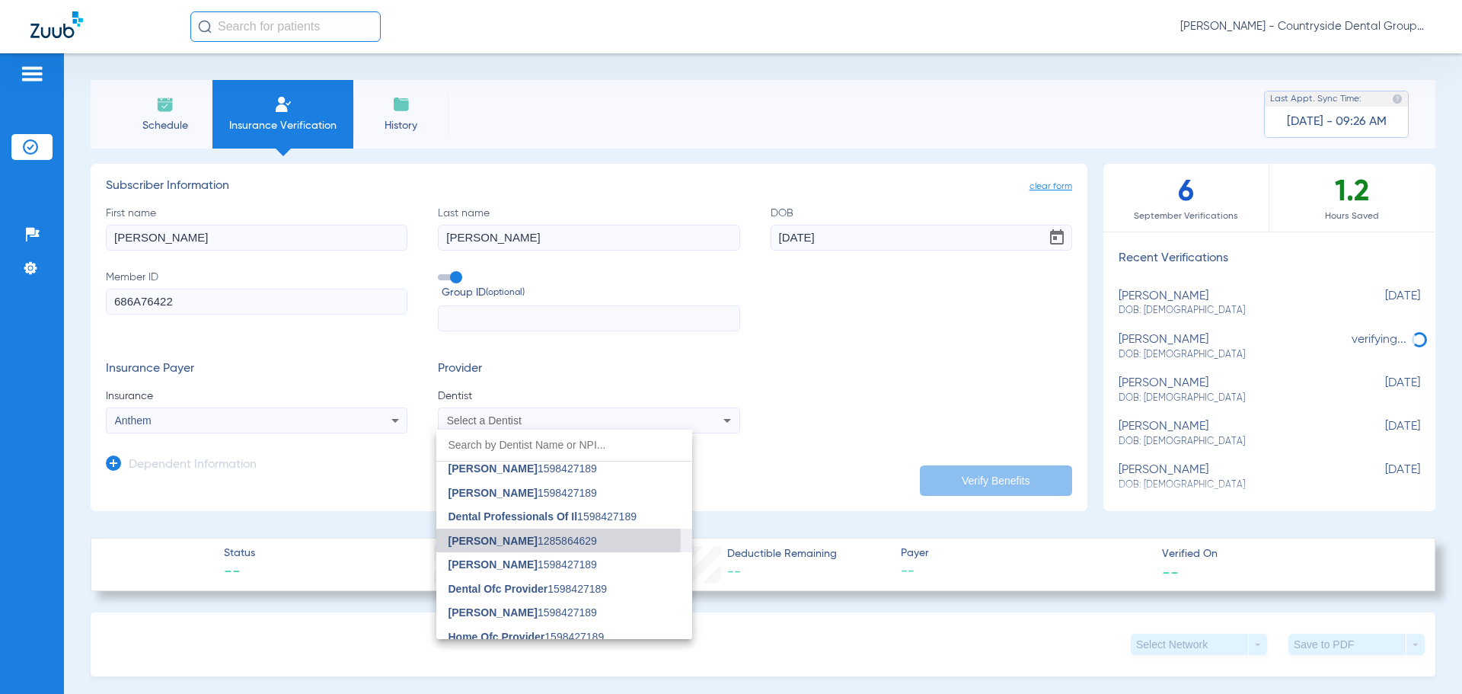
click at [523, 538] on span "[PERSON_NAME]" at bounding box center [492, 540] width 89 height 12
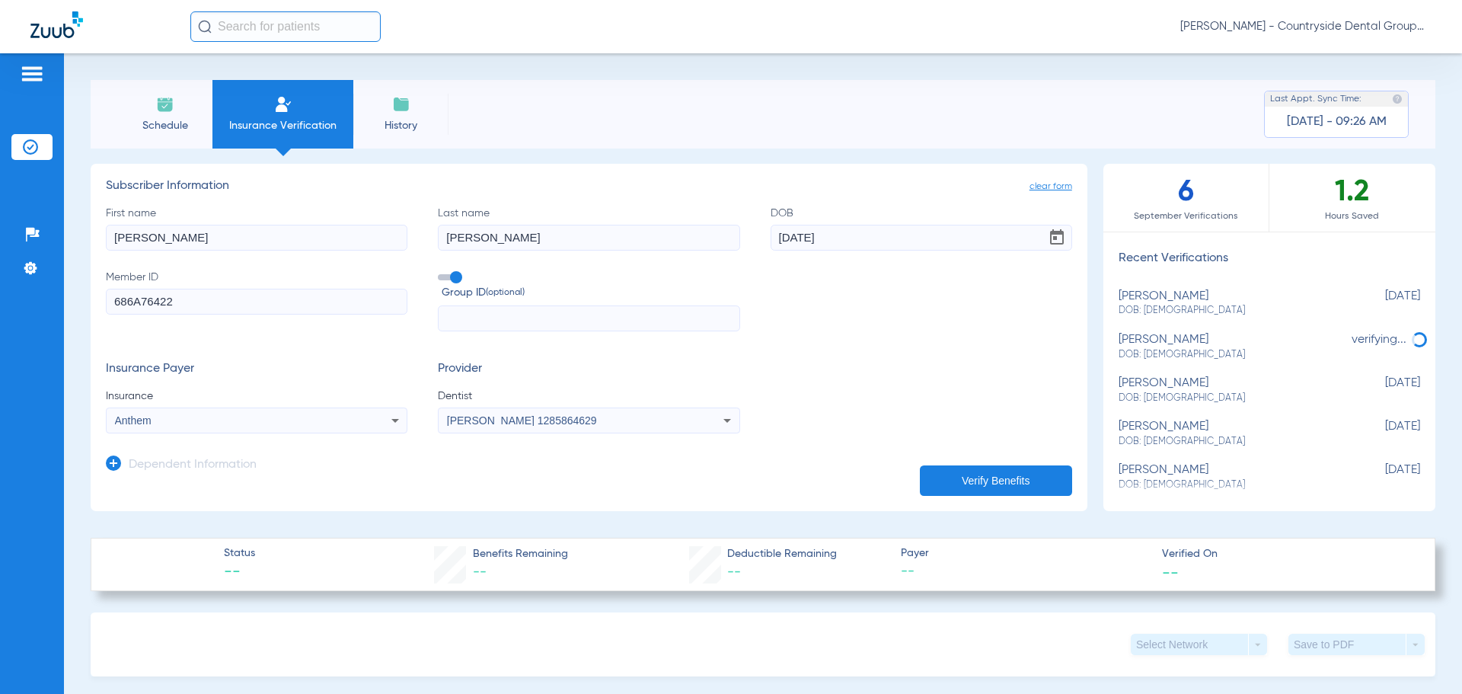
click at [987, 483] on button "Verify Benefits" at bounding box center [996, 480] width 152 height 30
click at [1204, 292] on div "[PERSON_NAME] DOB: [DEMOGRAPHIC_DATA]" at bounding box center [1230, 303] width 225 height 28
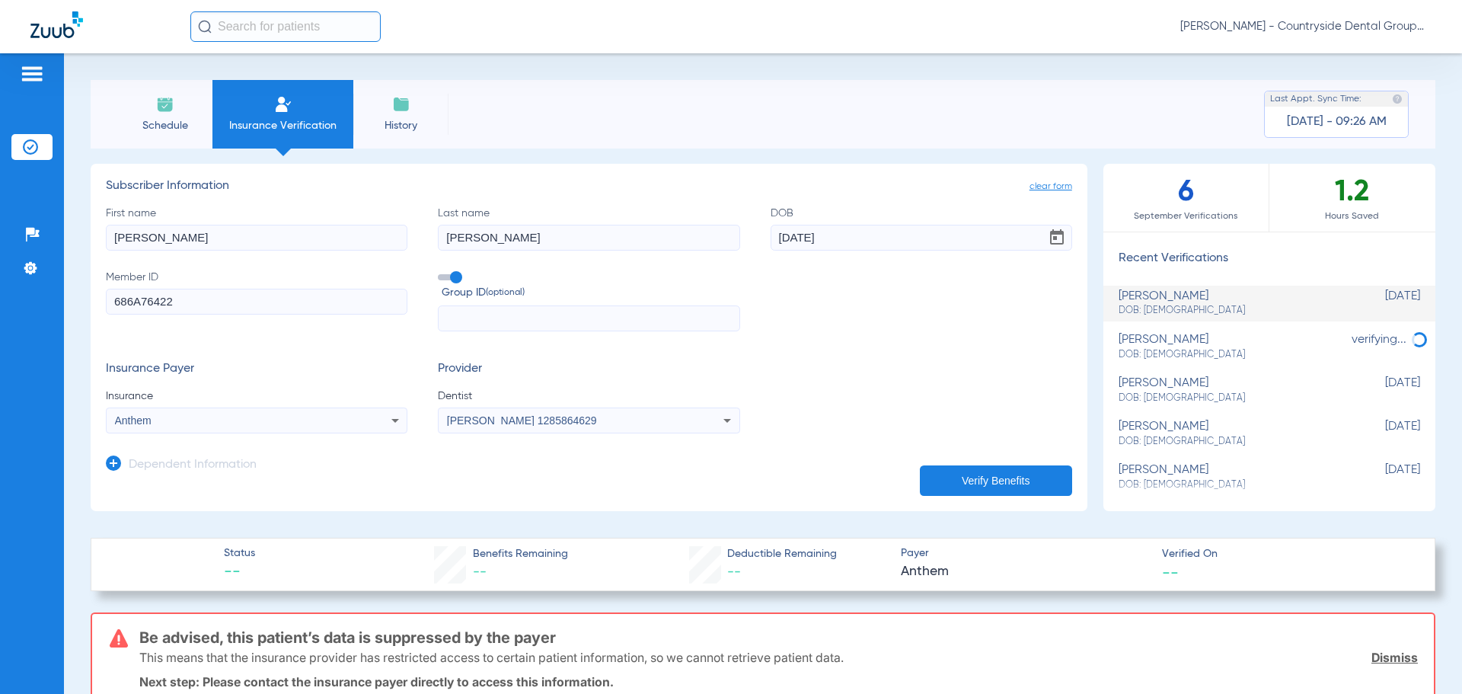
click at [1212, 293] on div "[PERSON_NAME] DOB: [DEMOGRAPHIC_DATA]" at bounding box center [1230, 303] width 225 height 28
drag, startPoint x: 1212, startPoint y: 292, endPoint x: 1190, endPoint y: 289, distance: 22.2
click at [1207, 286] on li "[PERSON_NAME] DOB: [DEMOGRAPHIC_DATA] [DEMOGRAPHIC_DATA]" at bounding box center [1269, 304] width 332 height 36
click at [1141, 296] on div "[PERSON_NAME] DOB: [DEMOGRAPHIC_DATA]" at bounding box center [1230, 303] width 225 height 28
click at [1140, 295] on div "[PERSON_NAME] DOB: [DEMOGRAPHIC_DATA]" at bounding box center [1230, 303] width 225 height 28
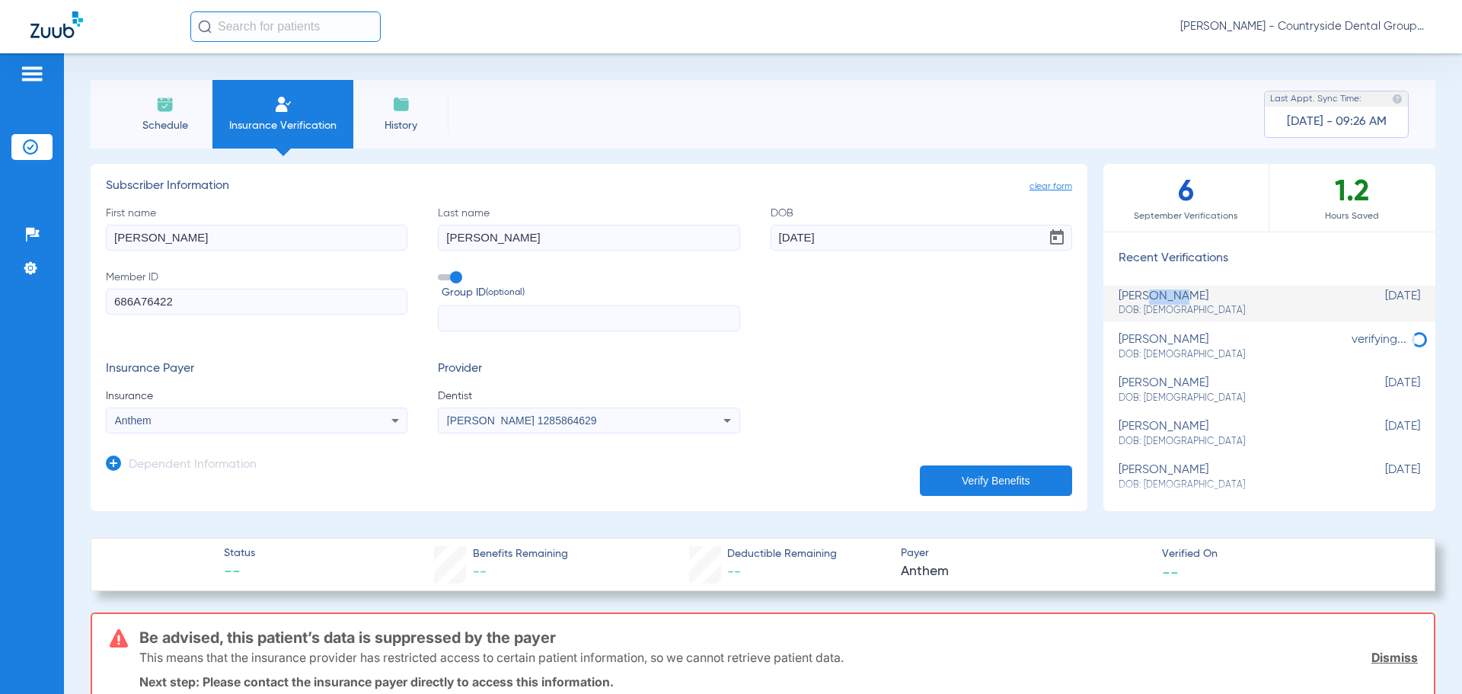
click at [1140, 295] on div "[PERSON_NAME] DOB: [DEMOGRAPHIC_DATA]" at bounding box center [1230, 303] width 225 height 28
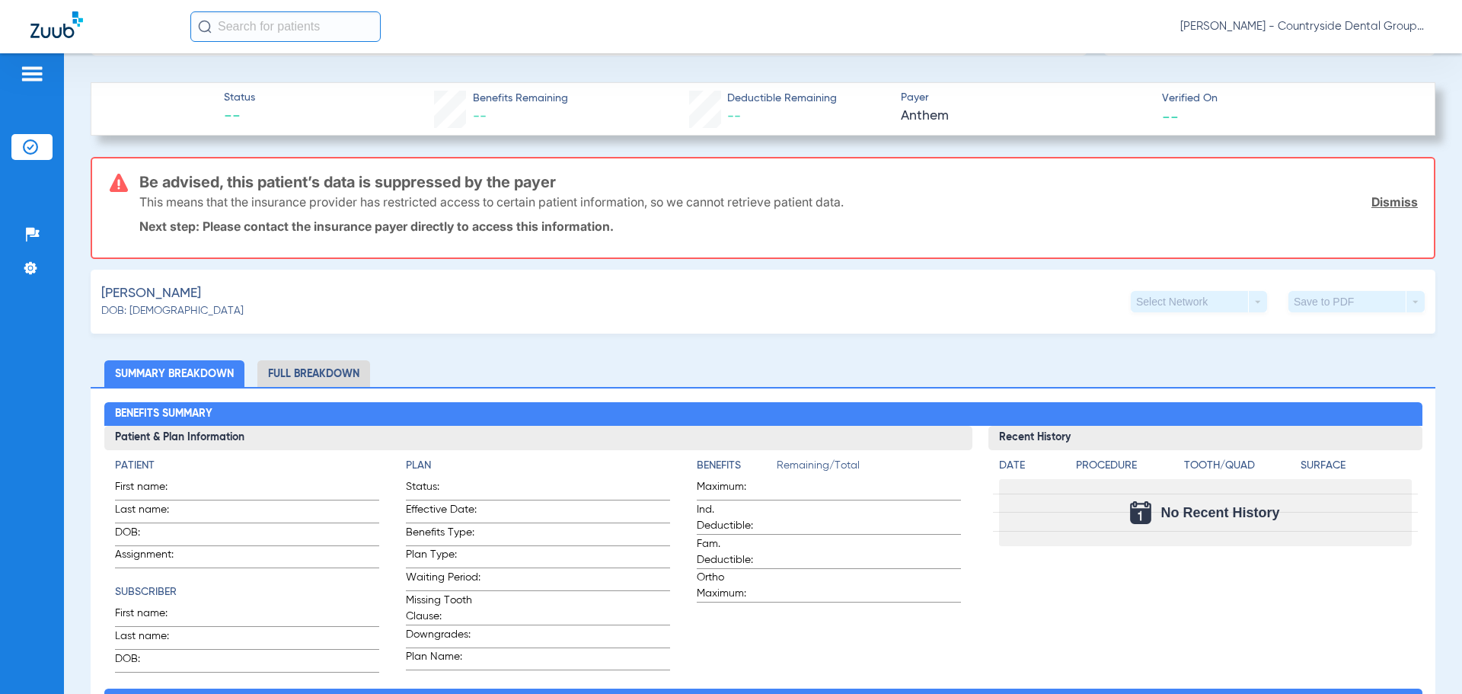
scroll to position [457, 0]
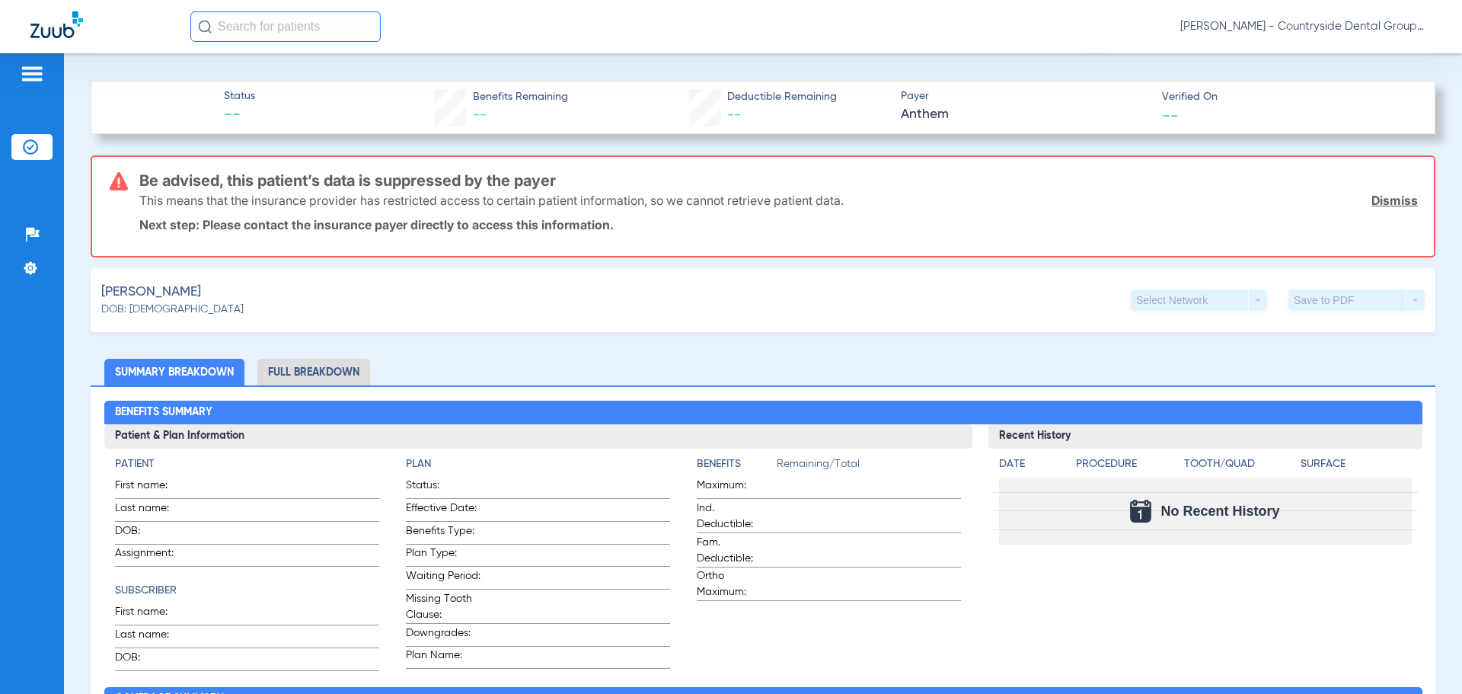
click at [320, 361] on li "Full Breakdown" at bounding box center [313, 372] width 113 height 27
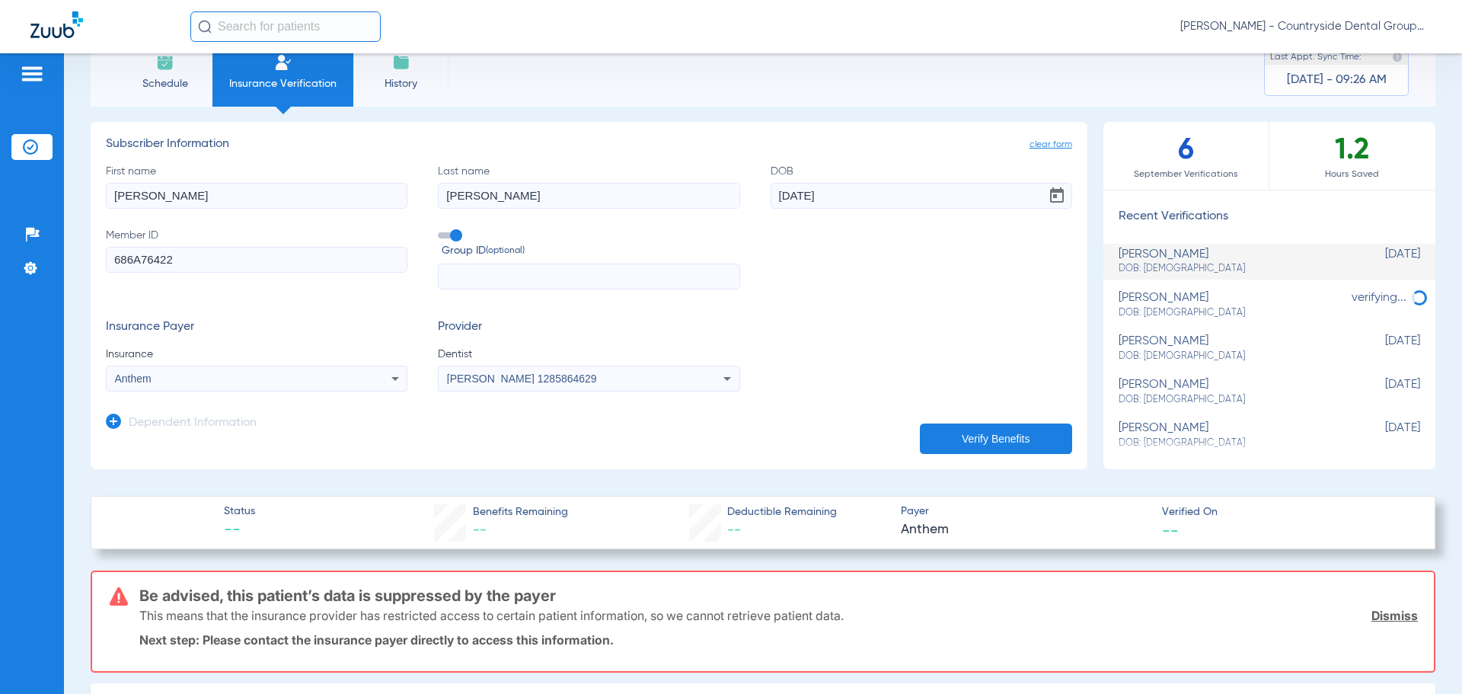
scroll to position [76, 0]
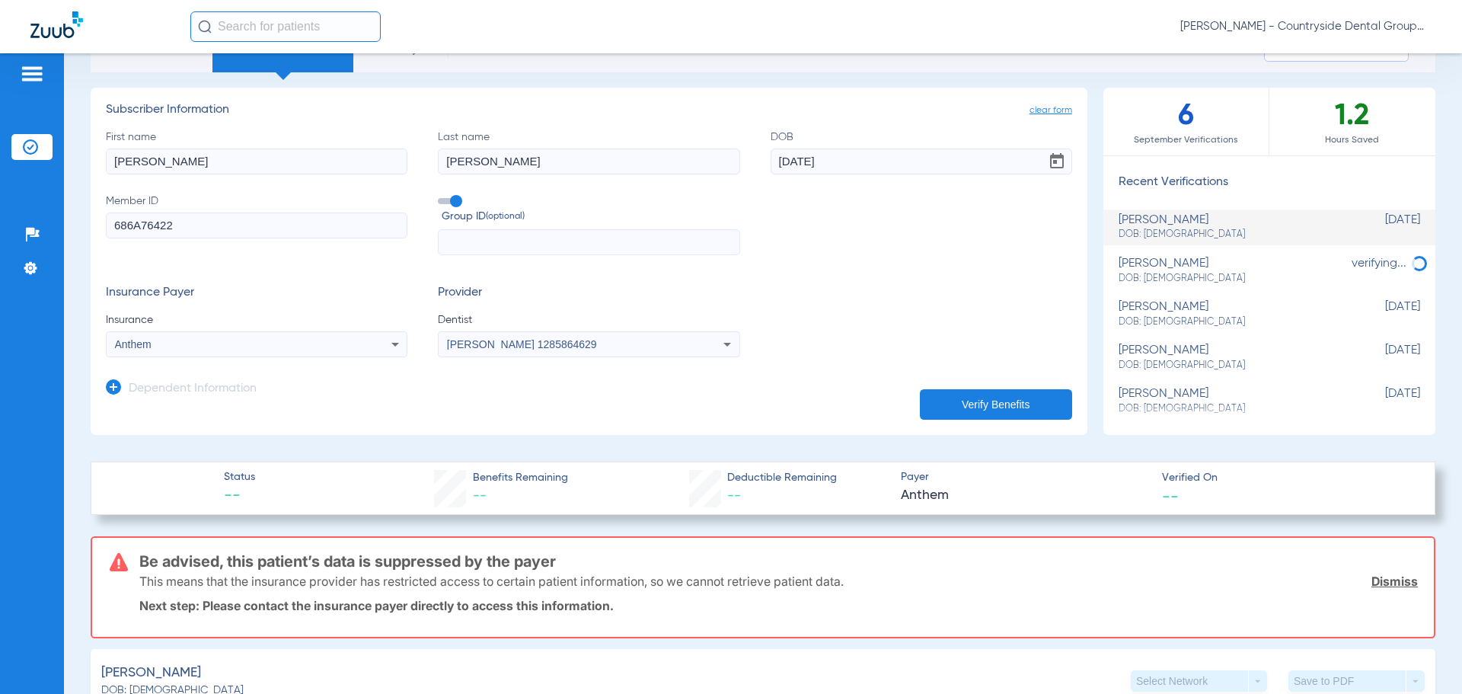
click at [1344, 228] on span "[DATE]" at bounding box center [1382, 227] width 76 height 28
click at [1344, 227] on span "[DATE]" at bounding box center [1382, 227] width 76 height 28
click at [1138, 219] on div "[PERSON_NAME] DOB: [DEMOGRAPHIC_DATA]" at bounding box center [1230, 227] width 225 height 28
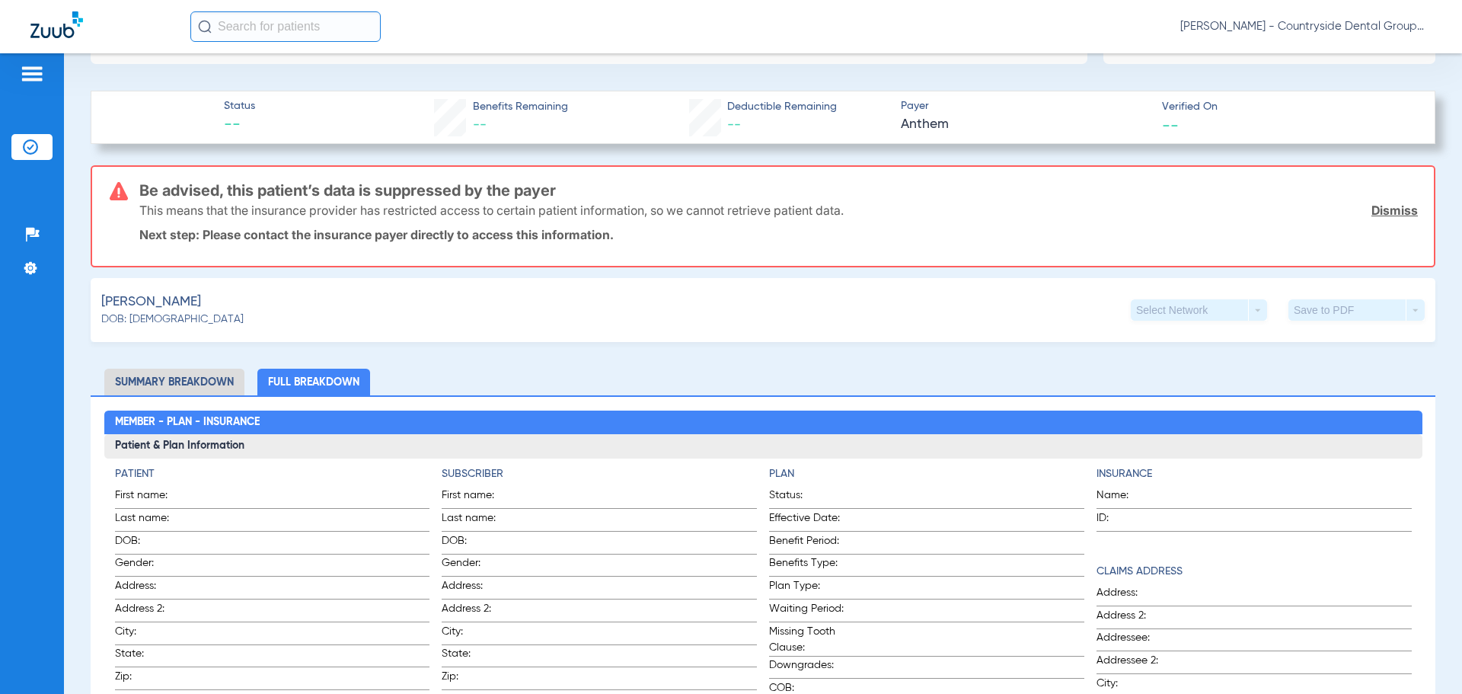
scroll to position [0, 0]
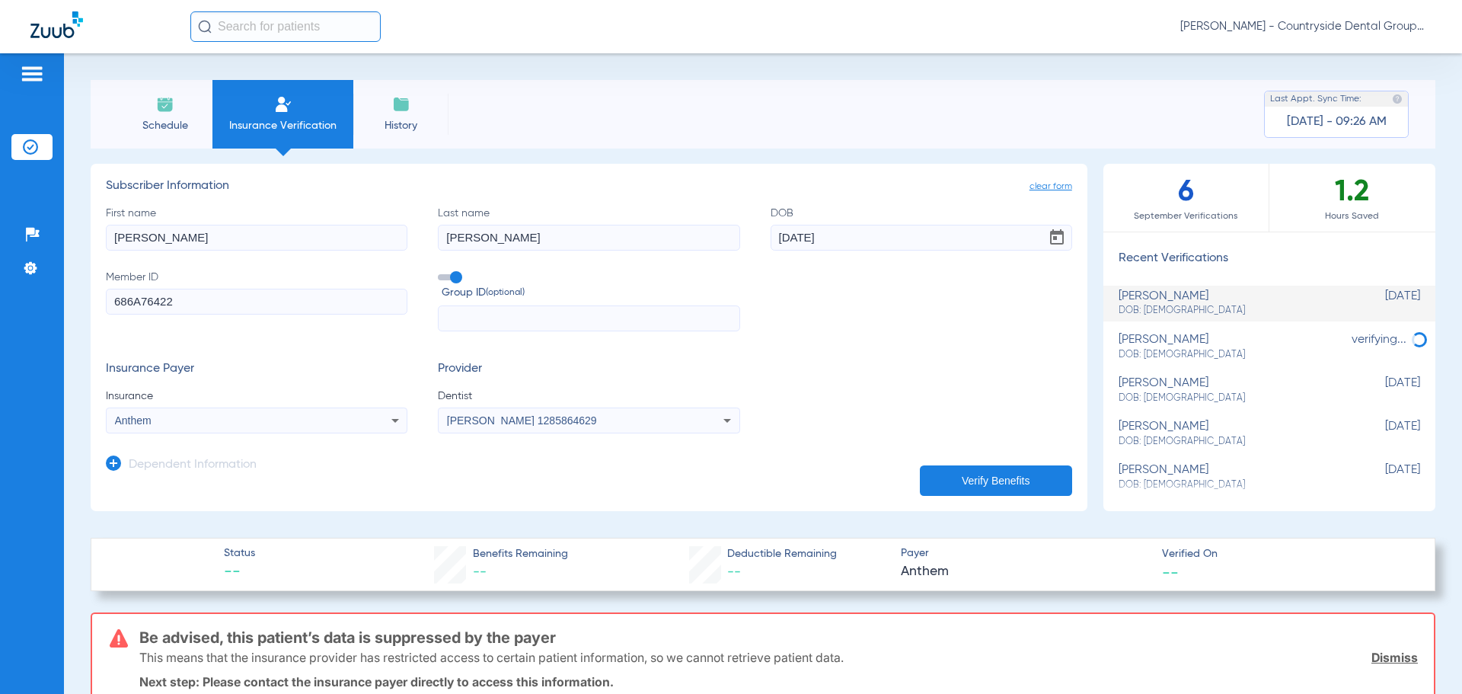
click at [1149, 344] on div "[PERSON_NAME] DOB: [DEMOGRAPHIC_DATA]" at bounding box center [1230, 347] width 225 height 28
type input "[PERSON_NAME]"
type input "C00415DAML"
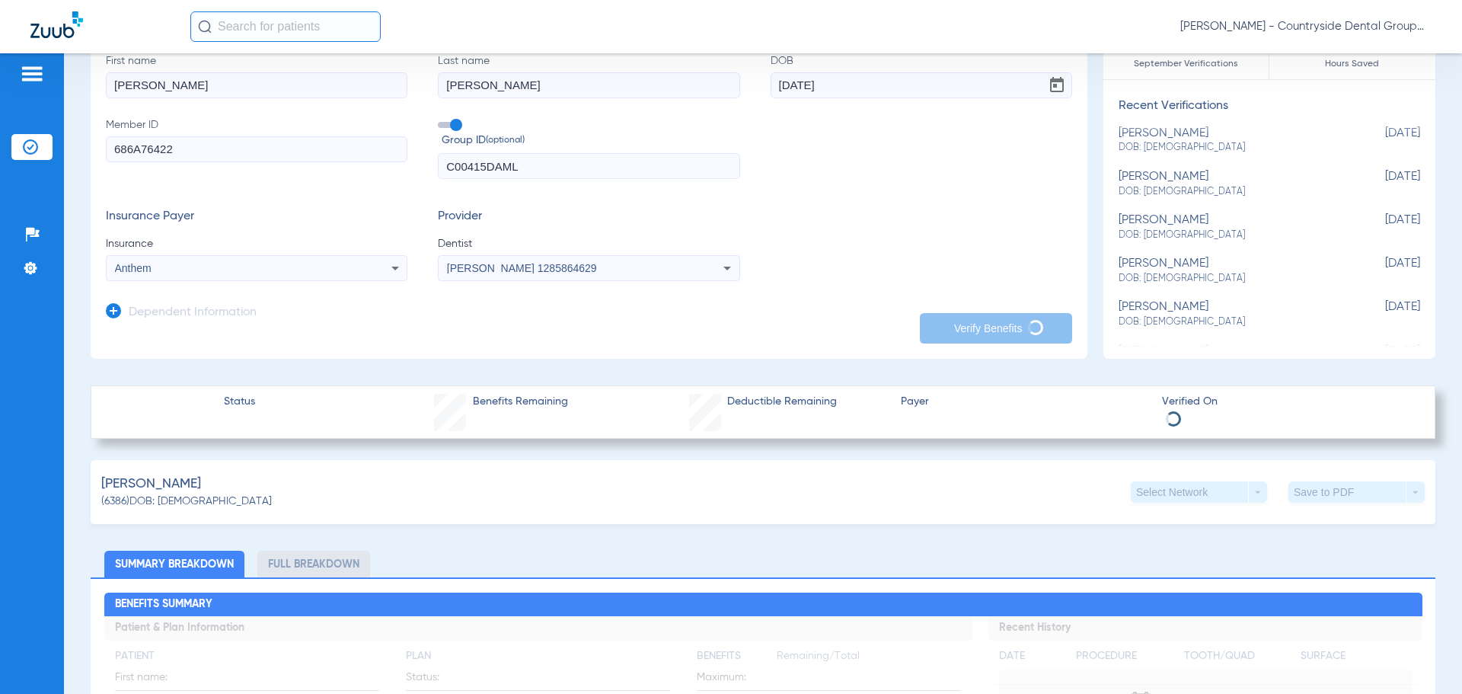
scroll to position [228, 0]
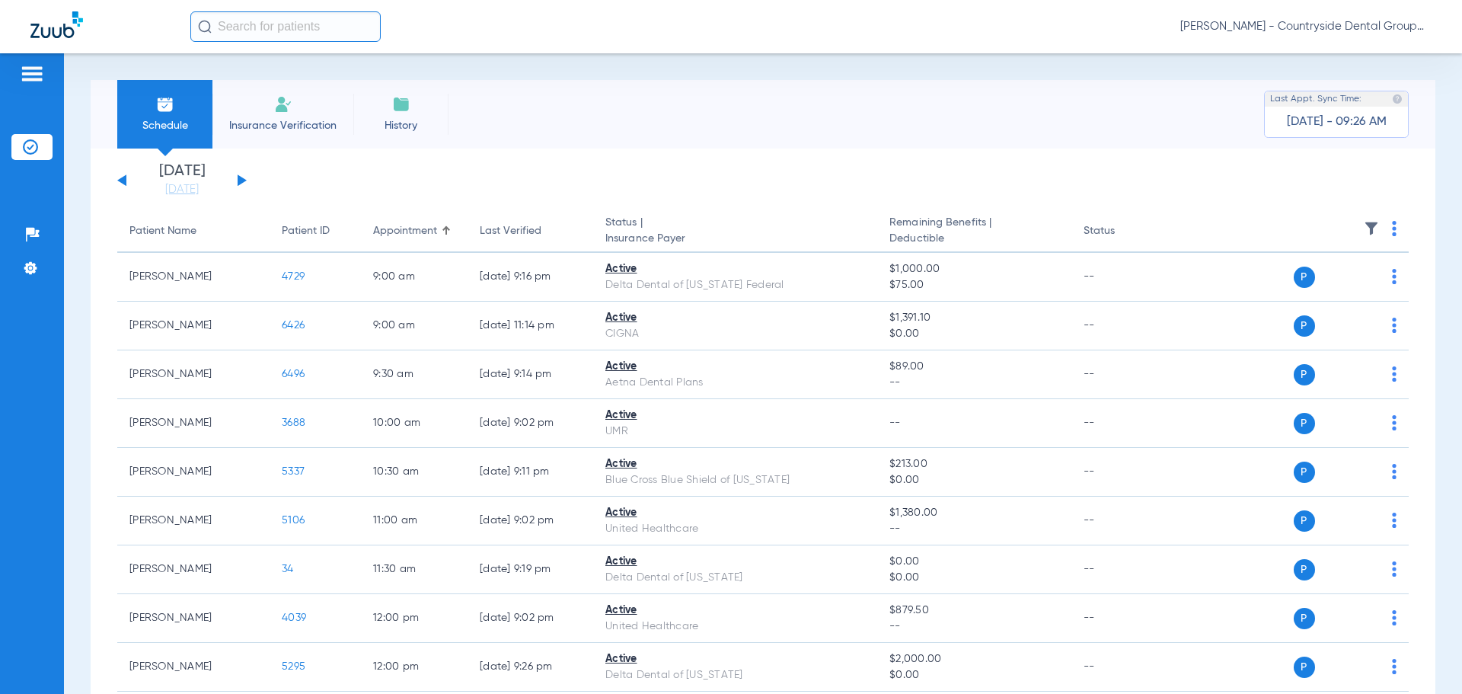
click at [301, 127] on span "Insurance Verification" at bounding box center [283, 125] width 118 height 15
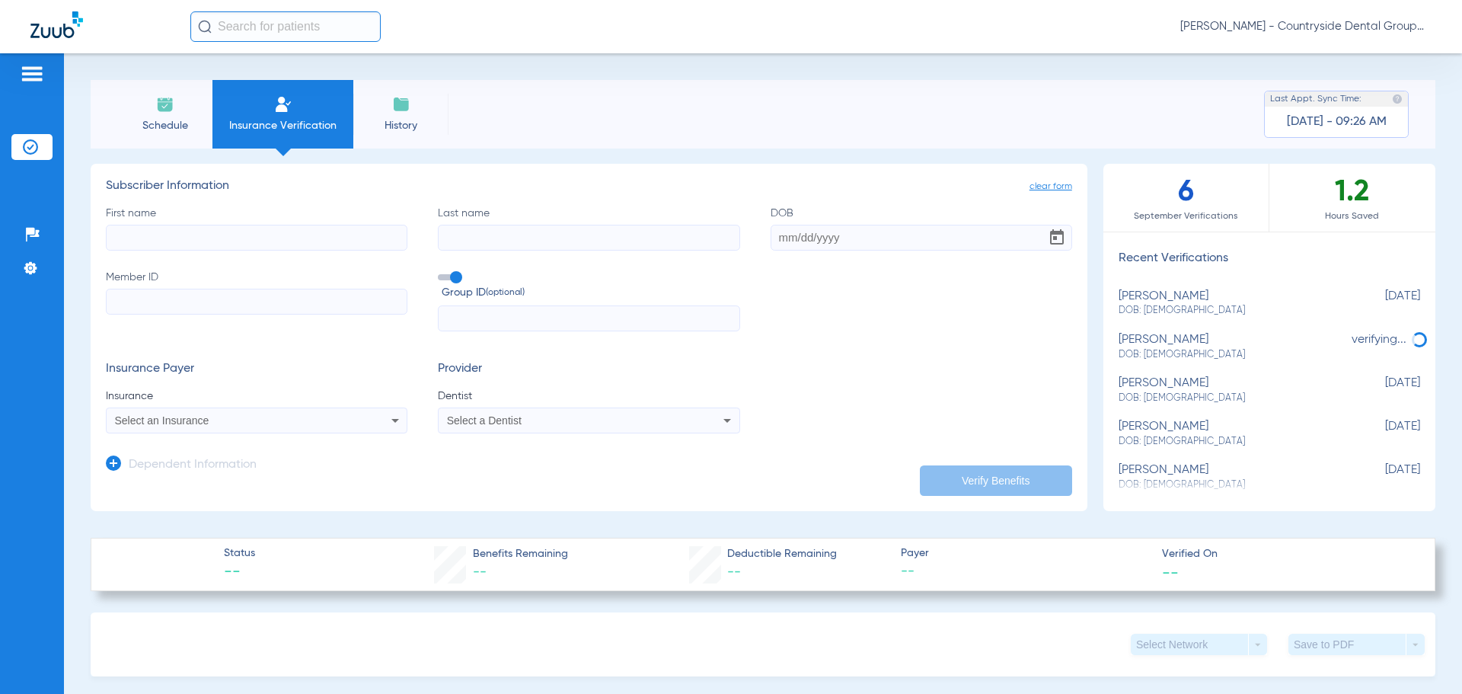
click at [1238, 308] on span "DOB: [DEMOGRAPHIC_DATA]" at bounding box center [1230, 311] width 225 height 14
type input "[PERSON_NAME]"
type input "[DATE]"
type input "686A76422"
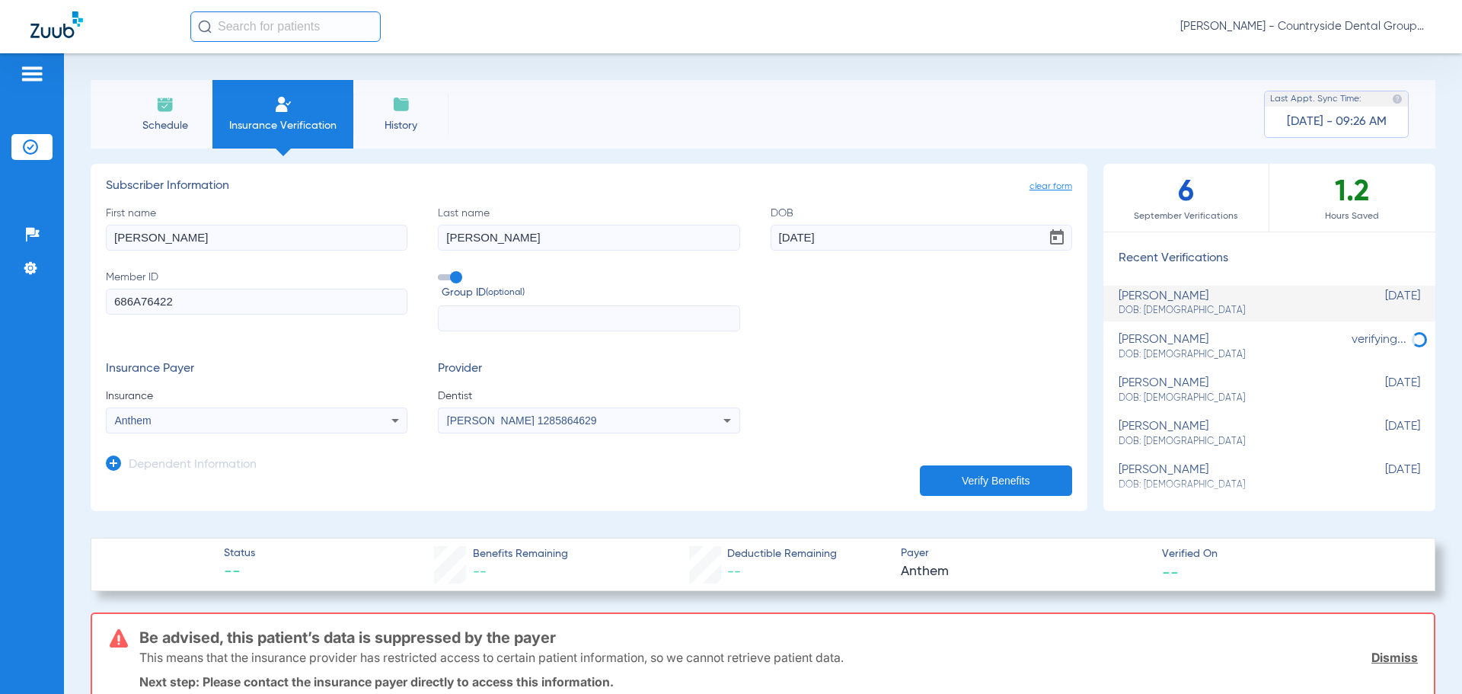
click at [1217, 331] on li "ann kozak DOB: 08/12/1982 verifying..." at bounding box center [1269, 347] width 332 height 36
type input "[PERSON_NAME]"
type input "C00415DAML"
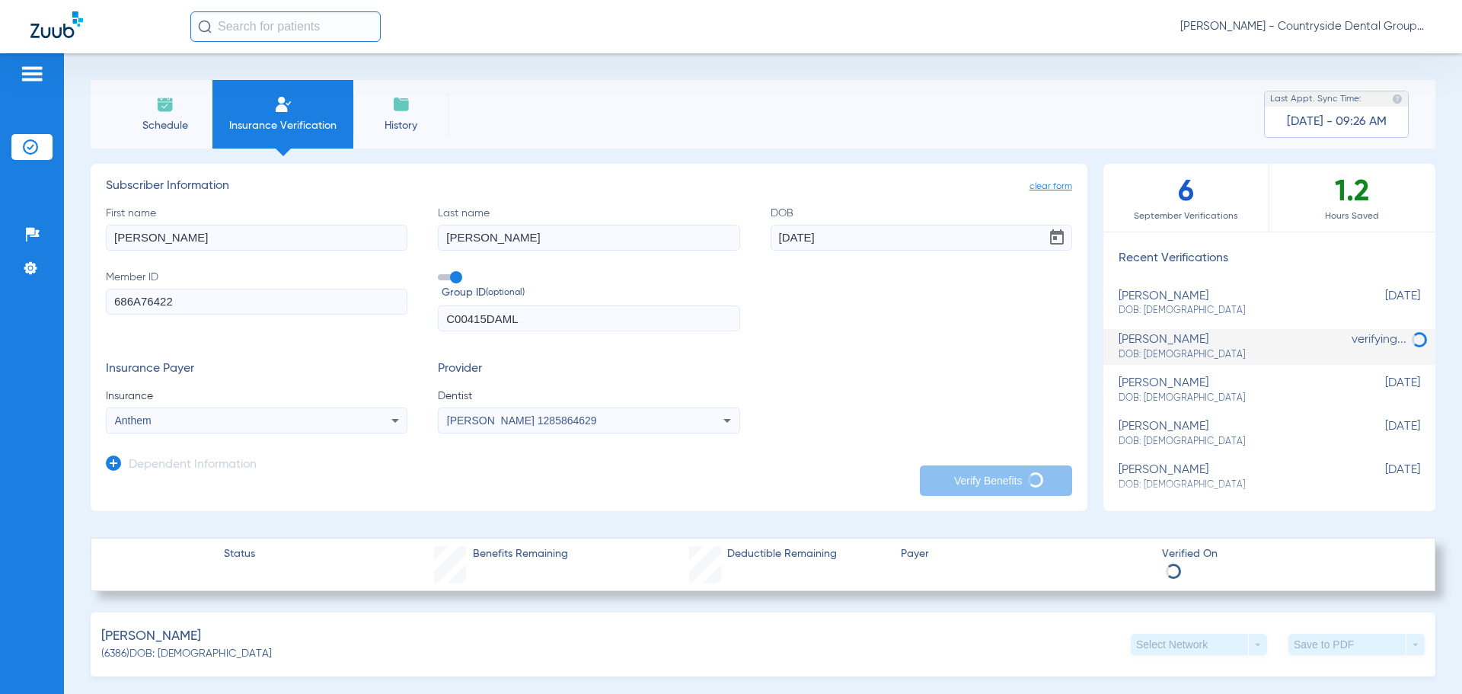
click at [1208, 340] on div "[PERSON_NAME] DOB: [DEMOGRAPHIC_DATA]" at bounding box center [1230, 347] width 225 height 28
drag, startPoint x: 14, startPoint y: 82, endPoint x: 25, endPoint y: 72, distance: 15.1
click at [21, 75] on div at bounding box center [31, 76] width 41 height 23
click at [27, 71] on img at bounding box center [32, 74] width 24 height 18
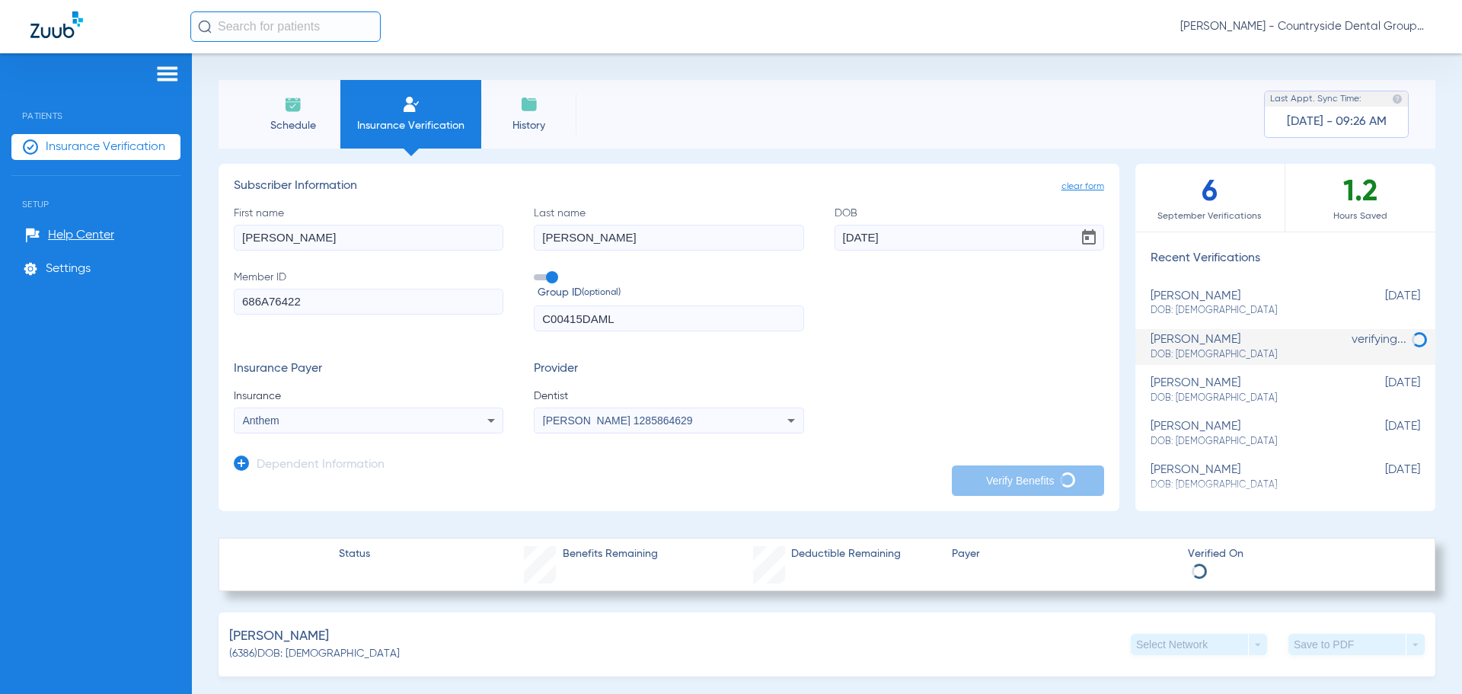
click at [307, 119] on span "Schedule" at bounding box center [293, 125] width 72 height 15
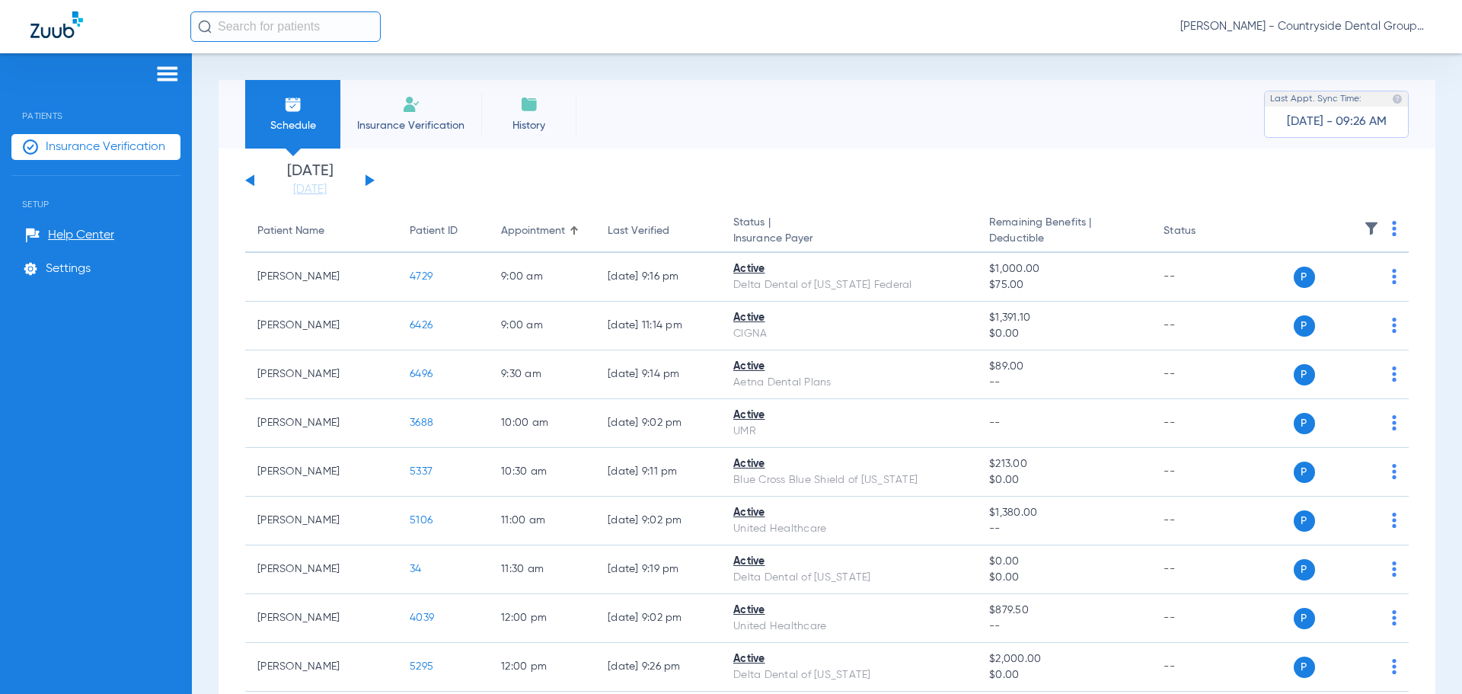
click at [363, 174] on div "Sunday 06-29-2025 Monday 06-30-2025 Tuesday 07-01-2025 Wednesday 07-02-2025 Thu…" at bounding box center [309, 180] width 129 height 33
click at [368, 177] on button at bounding box center [369, 179] width 9 height 11
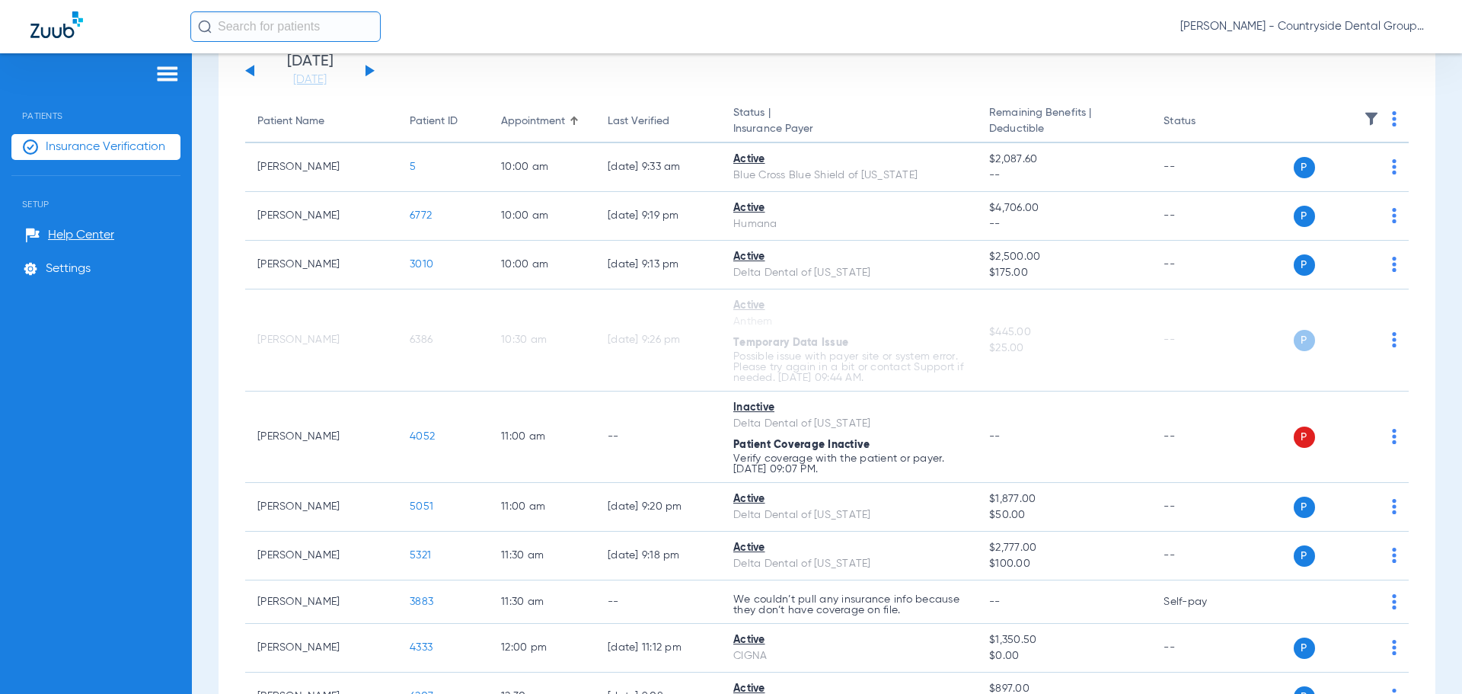
scroll to position [152, 0]
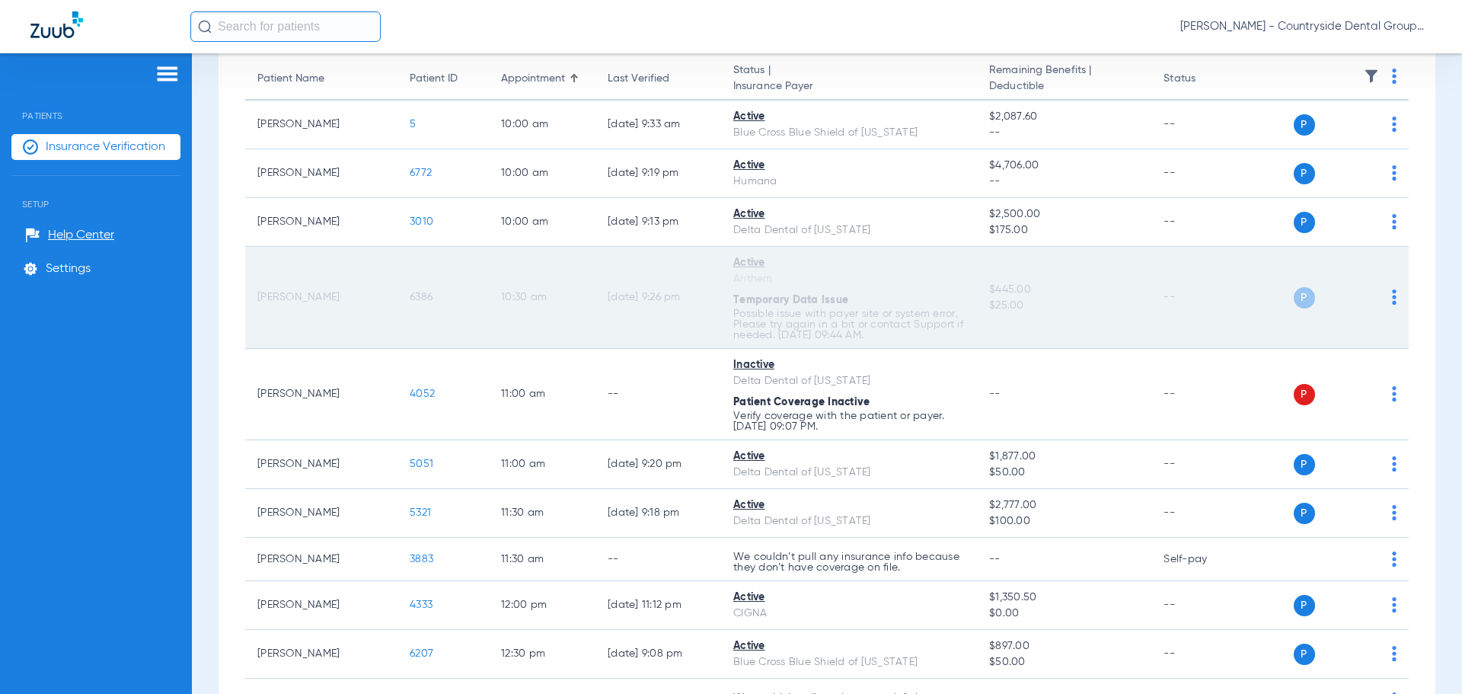
click at [1380, 295] on div "P S" at bounding box center [1325, 297] width 142 height 21
click at [1392, 298] on img at bounding box center [1394, 296] width 5 height 15
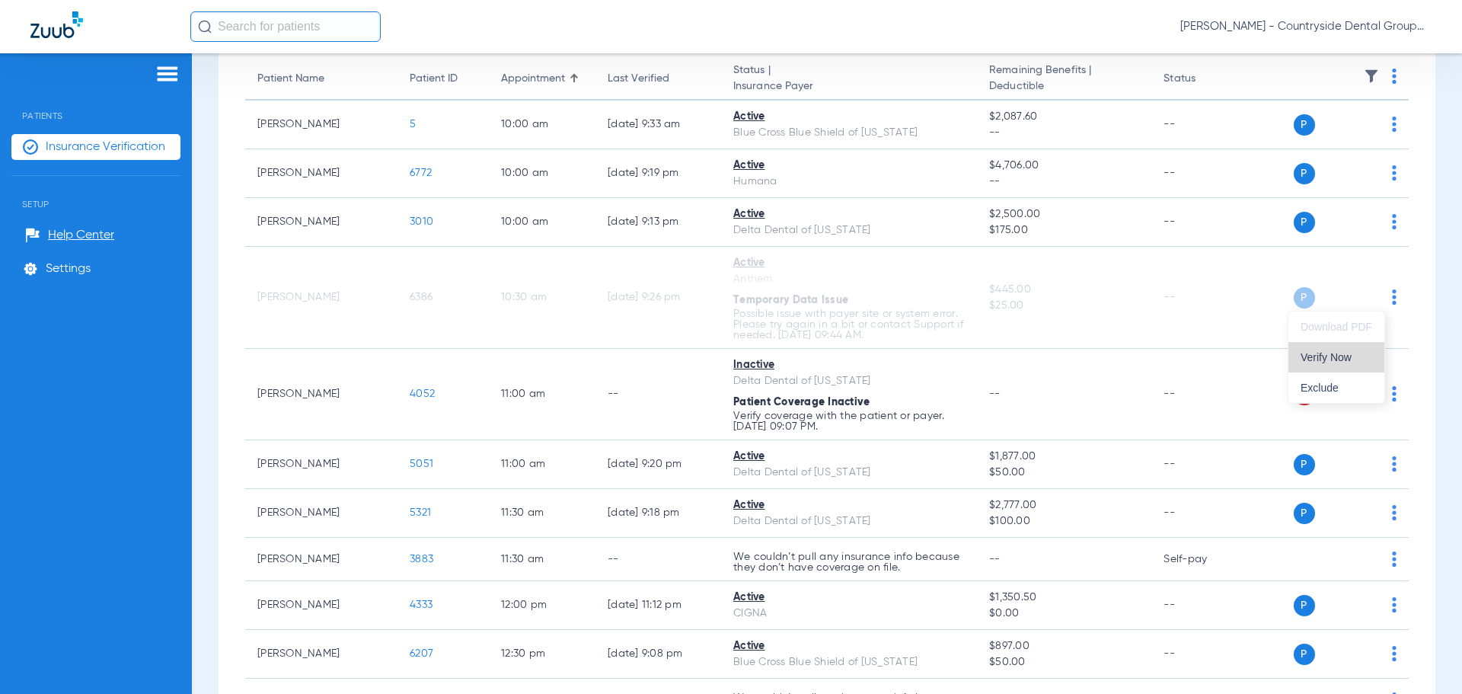
click at [1338, 365] on button "Verify Now" at bounding box center [1336, 357] width 96 height 30
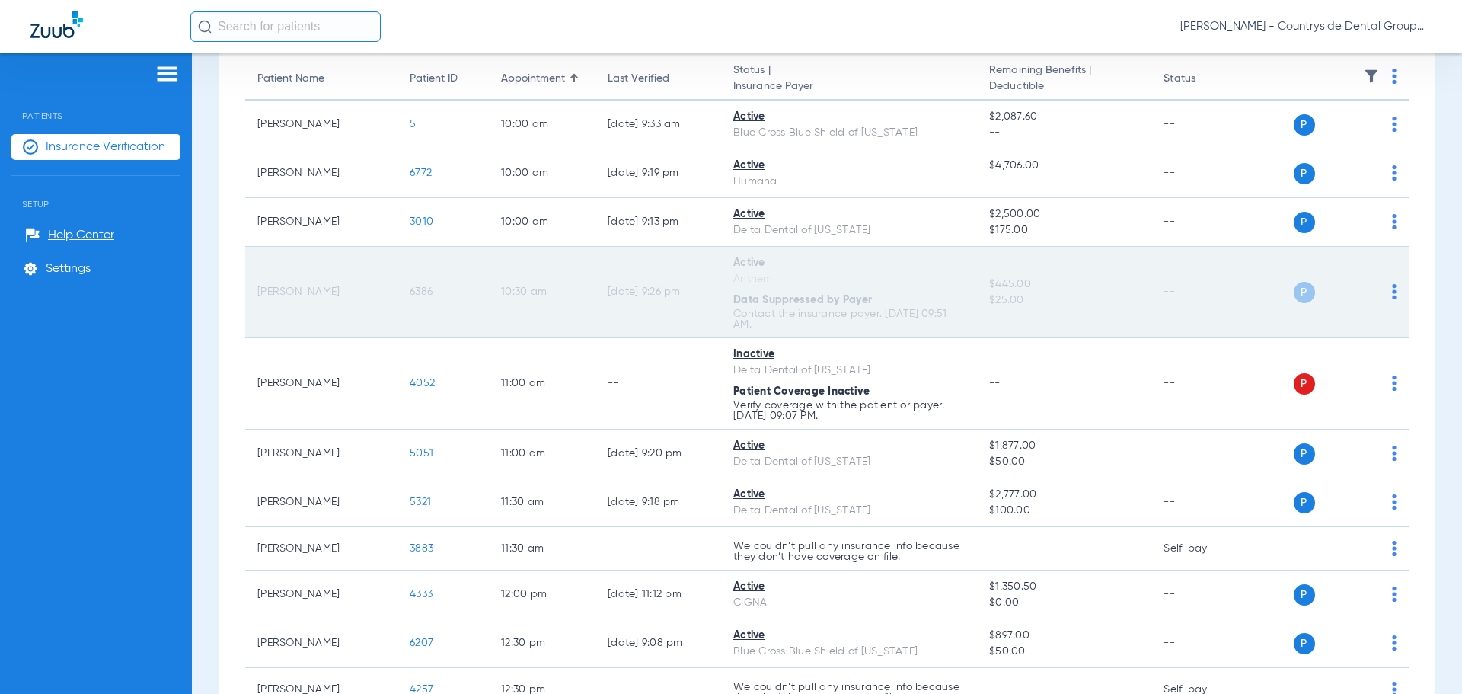
drag, startPoint x: 752, startPoint y: 263, endPoint x: 780, endPoint y: 257, distance: 28.3
click at [755, 263] on div "Active" at bounding box center [848, 263] width 231 height 16
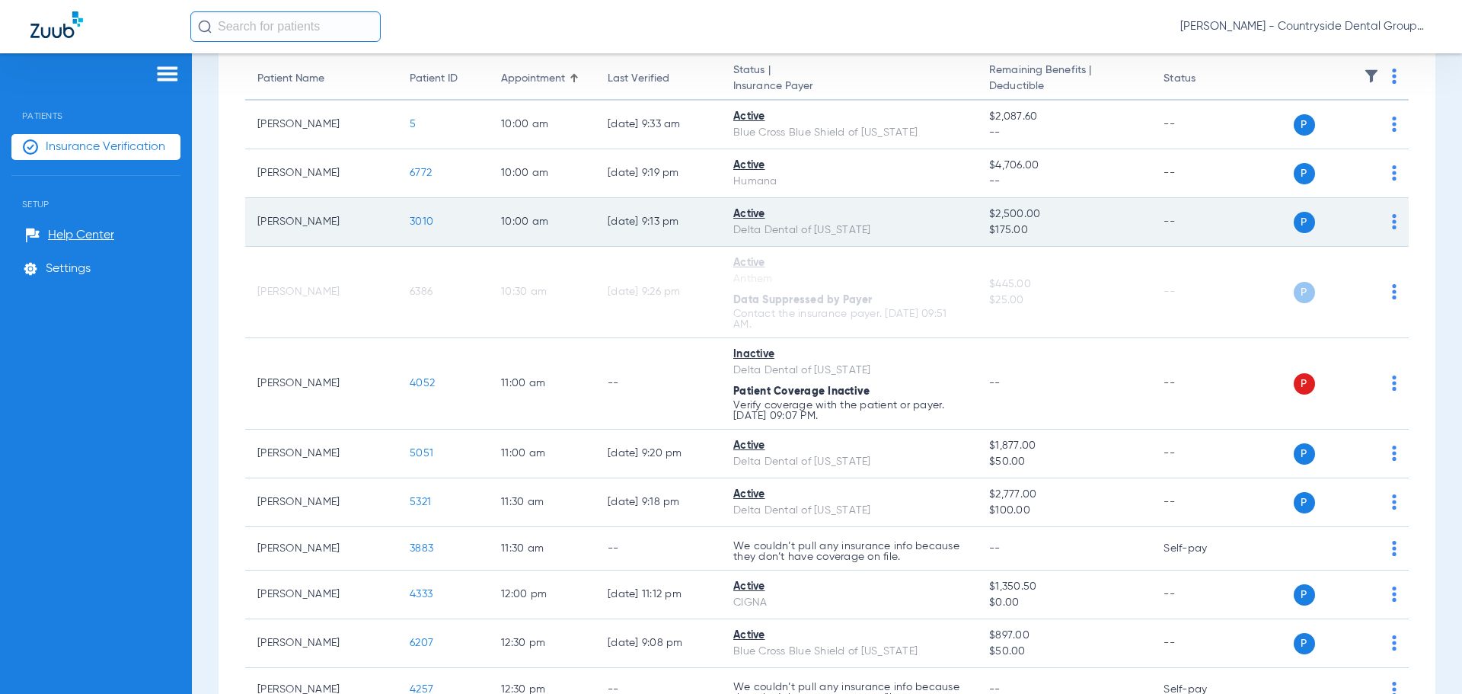
drag, startPoint x: 788, startPoint y: 256, endPoint x: 893, endPoint y: 241, distance: 106.1
click at [838, 249] on td "Active Anthem Data Suppressed by Payer Contact the insurance payer. 09/02/25 09…" at bounding box center [849, 292] width 256 height 91
drag, startPoint x: 1032, startPoint y: 296, endPoint x: 1109, endPoint y: 239, distance: 96.4
click at [1040, 292] on span "$25.00" at bounding box center [1064, 300] width 150 height 16
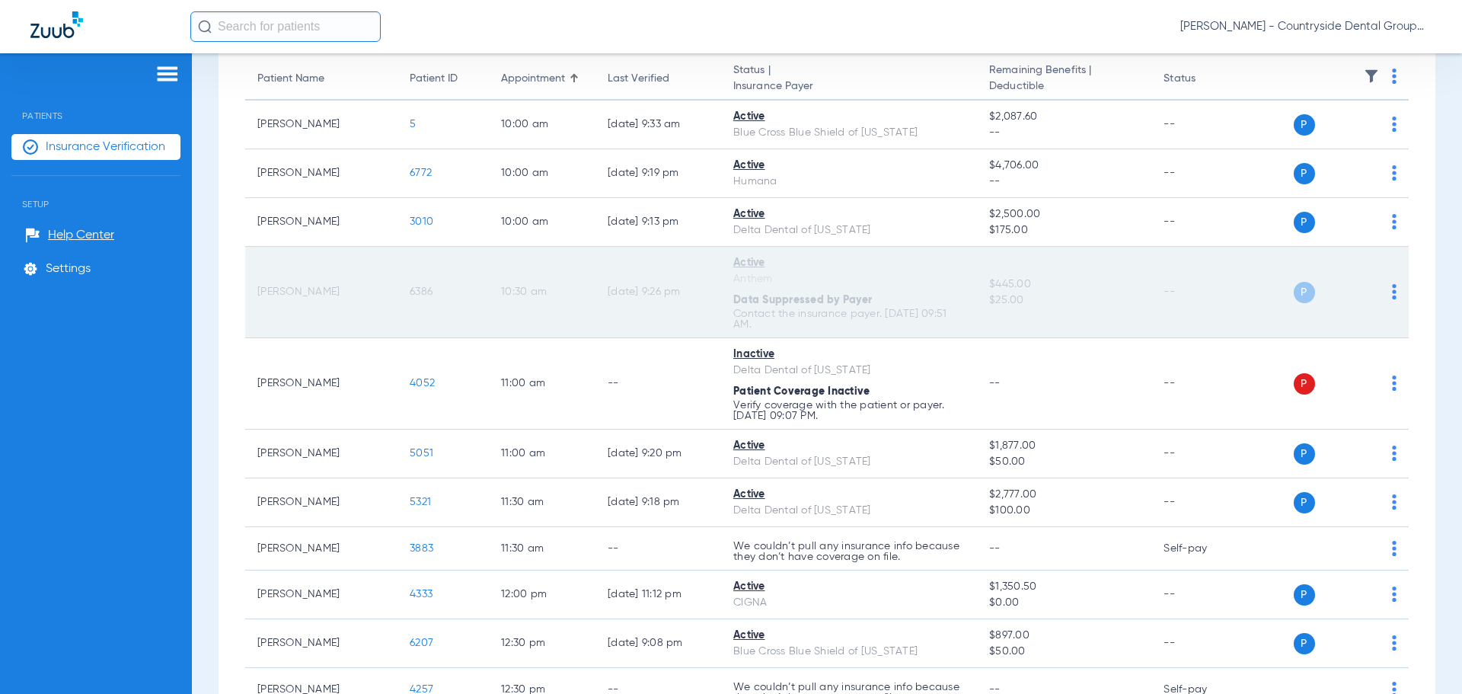
drag, startPoint x: 298, startPoint y: 312, endPoint x: 284, endPoint y: 301, distance: 18.4
click at [292, 311] on td "Ann Kozak" at bounding box center [321, 292] width 152 height 91
drag, startPoint x: 280, startPoint y: 294, endPoint x: 367, endPoint y: 289, distance: 87.0
click at [280, 296] on td "Ann Kozak" at bounding box center [321, 292] width 152 height 91
click at [419, 291] on span "6386" at bounding box center [421, 291] width 23 height 11
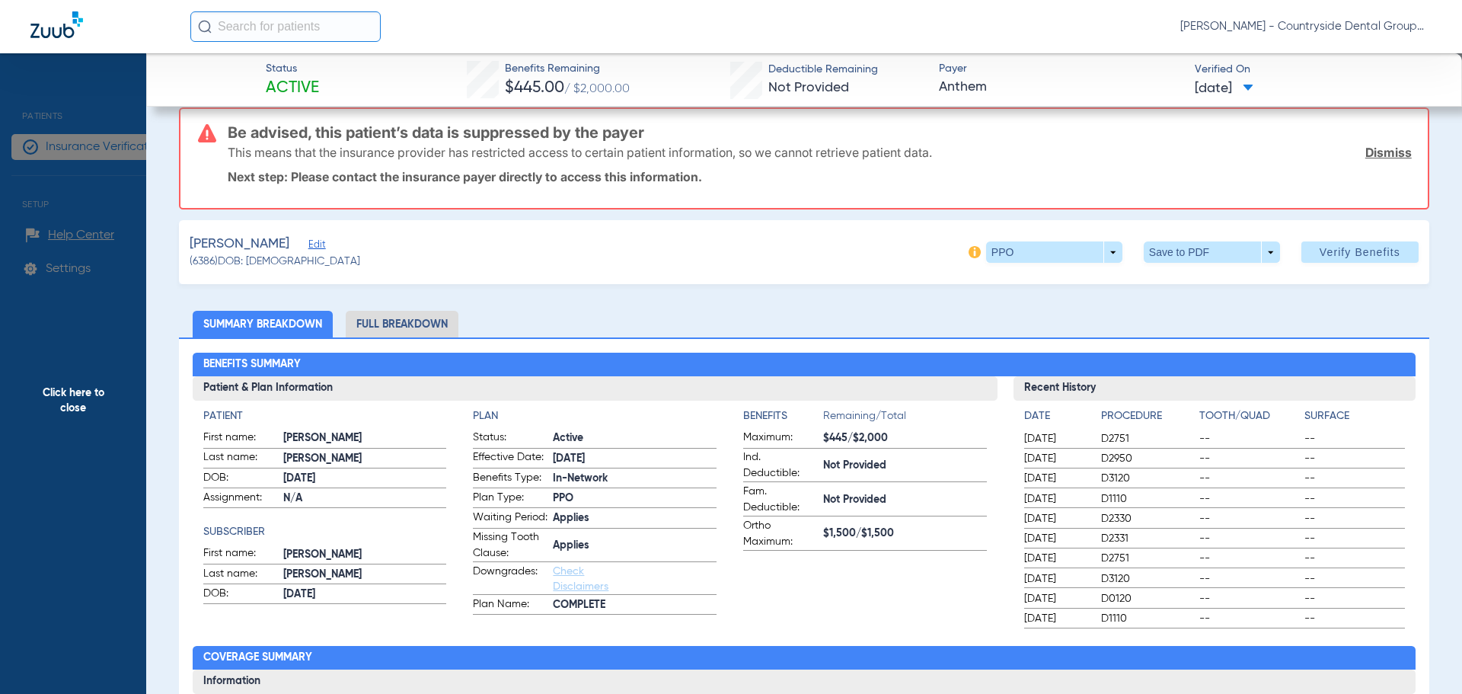
scroll to position [0, 0]
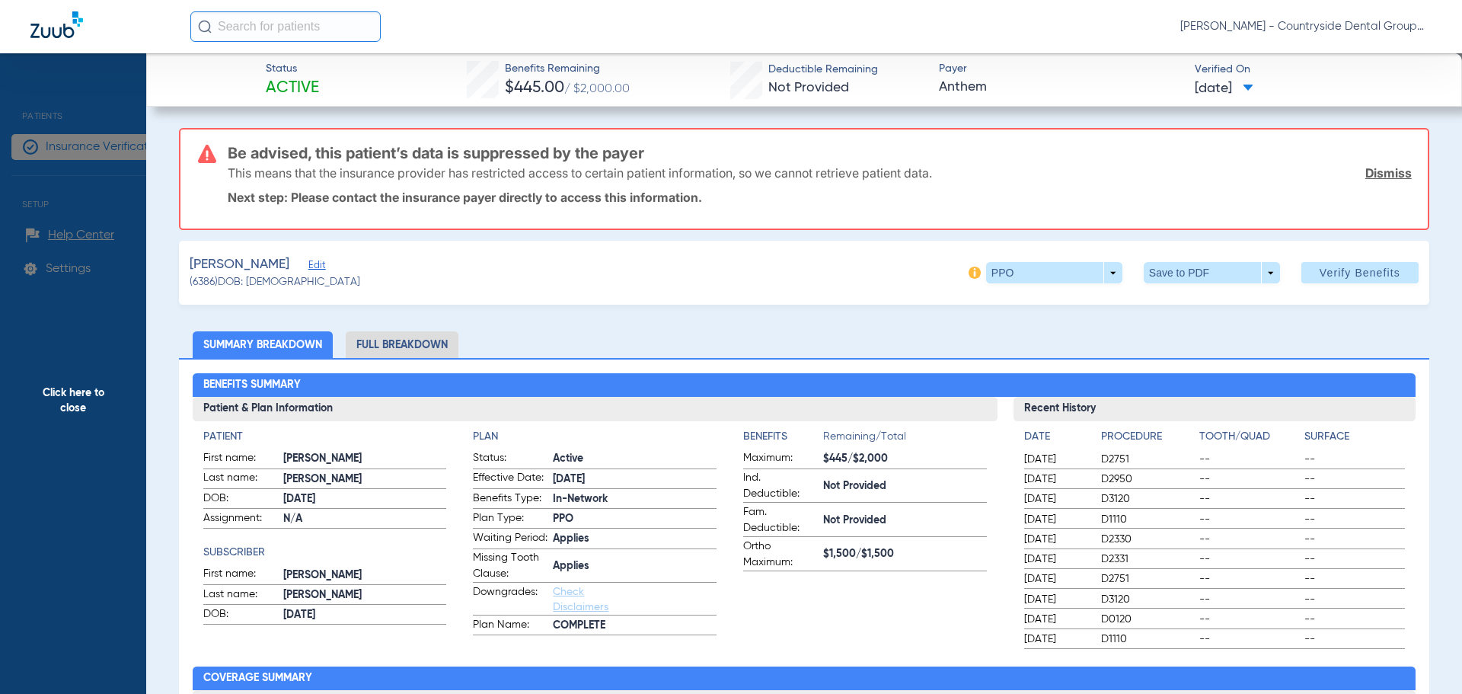
click at [426, 348] on li "Full Breakdown" at bounding box center [402, 344] width 113 height 27
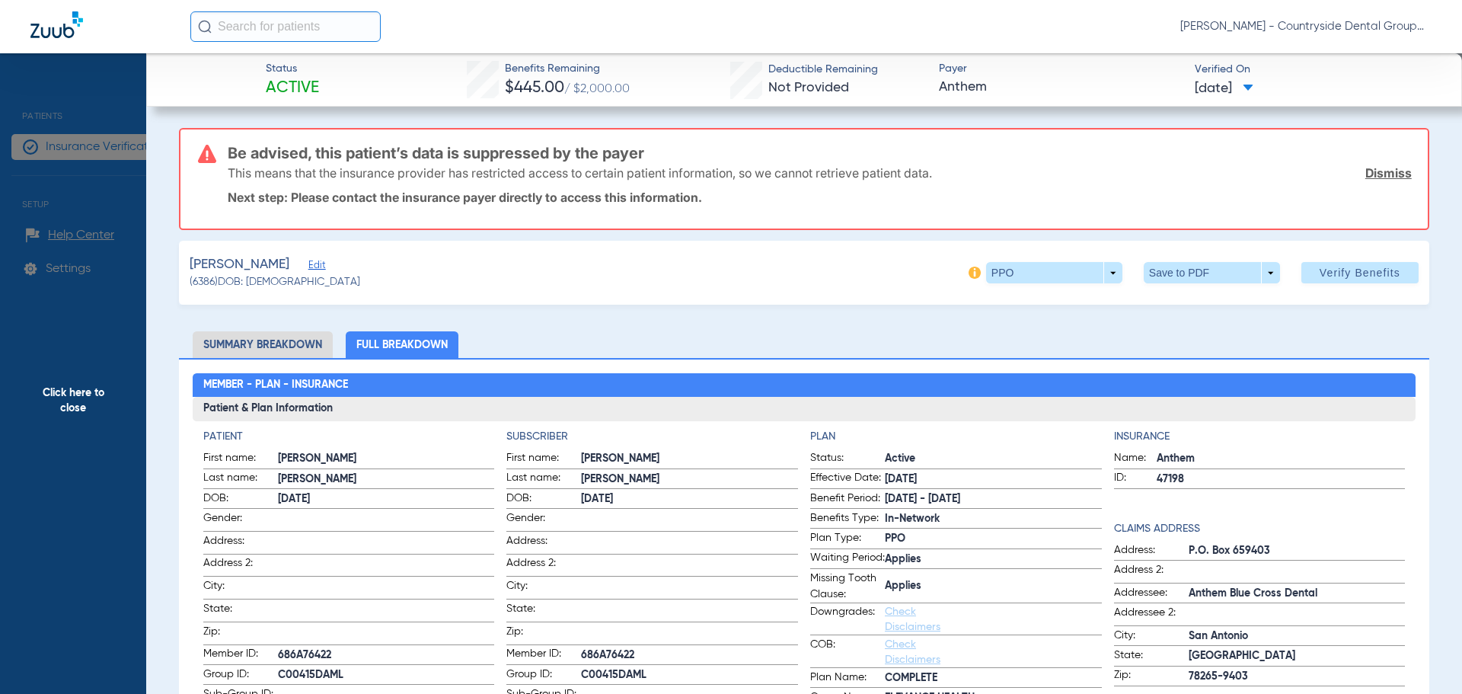
click at [1244, 85] on span "08/27/2025" at bounding box center [1224, 88] width 59 height 19
click at [1364, 69] on div at bounding box center [731, 347] width 1462 height 694
click at [1381, 97] on app-verified-on-section "Verified On 08/27/2025" at bounding box center [1316, 80] width 243 height 36
click at [1341, 273] on span "Verify Benefits" at bounding box center [1359, 272] width 81 height 12
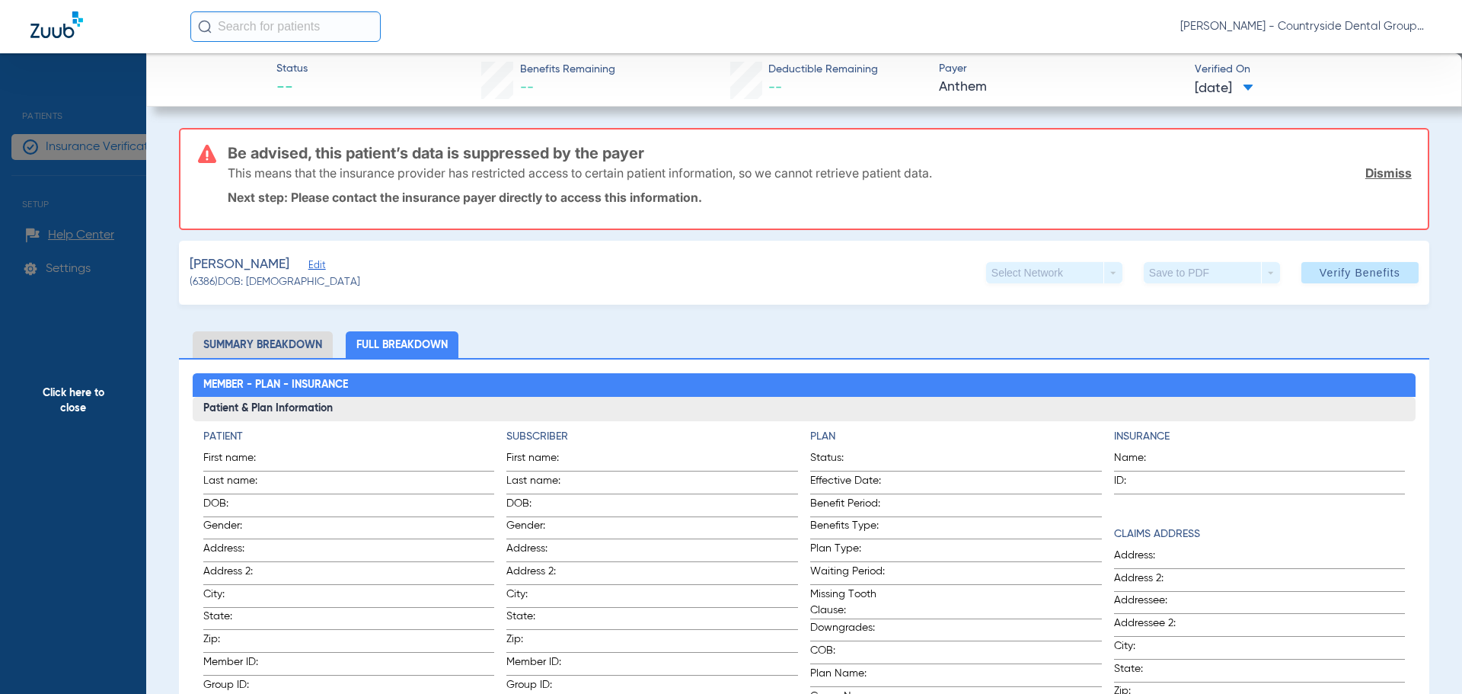
drag, startPoint x: 461, startPoint y: 155, endPoint x: 410, endPoint y: 276, distance: 131.0
click at [438, 206] on div "Be advised, this patient’s data is suppressed by the payer This means that the …" at bounding box center [820, 178] width 1184 height 99
click at [289, 342] on li "Summary Breakdown" at bounding box center [263, 344] width 140 height 27
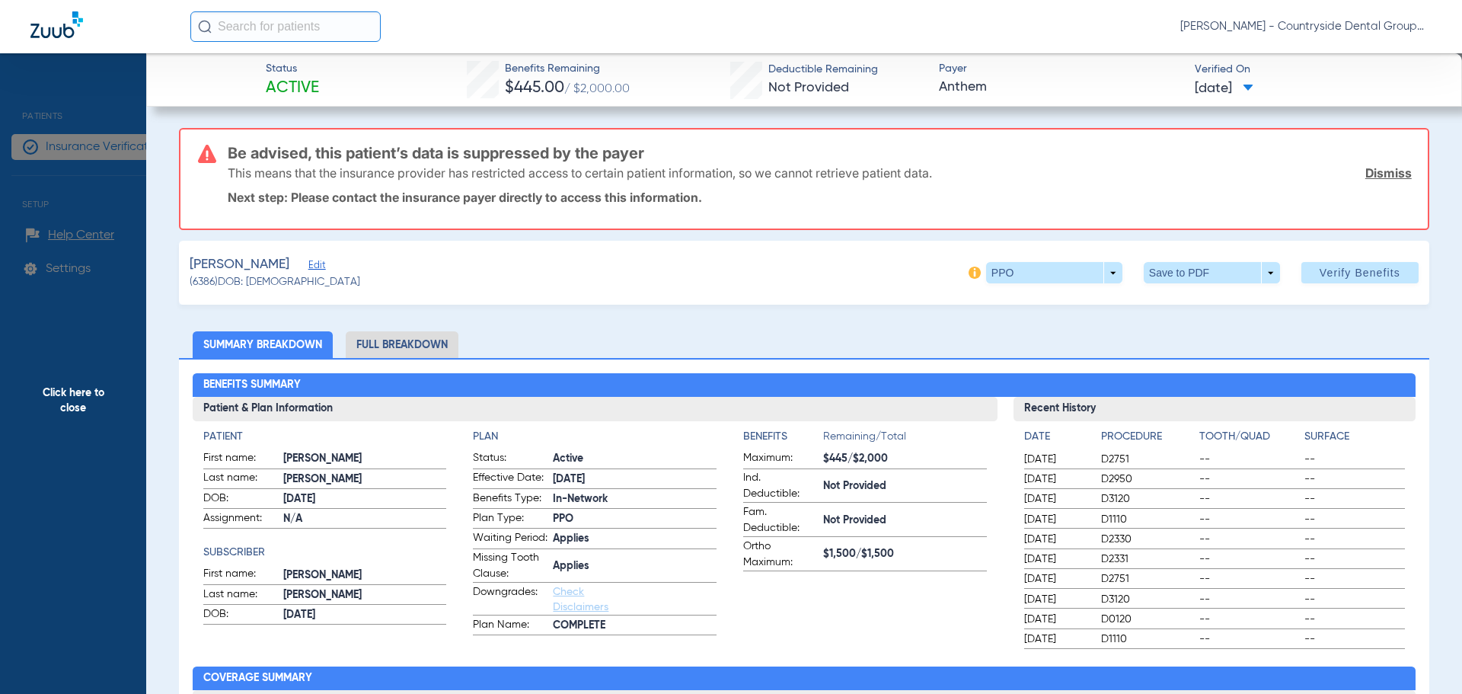
click at [1253, 85] on span "08/27/2025" at bounding box center [1224, 88] width 59 height 19
drag, startPoint x: 910, startPoint y: 160, endPoint x: 920, endPoint y: 173, distance: 16.8
click at [914, 167] on div at bounding box center [731, 347] width 1462 height 694
drag, startPoint x: 985, startPoint y: 85, endPoint x: 927, endPoint y: 95, distance: 59.6
click at [927, 95] on div "Status Active Benefits Remaining $445.00 / $2,000.00 Deductible Remaining Not P…" at bounding box center [804, 79] width 1316 height 53
